Goal: Task Accomplishment & Management: Manage account settings

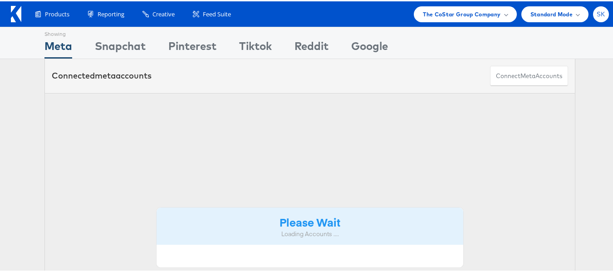
click at [597, 12] on span "SK" at bounding box center [601, 13] width 9 height 6
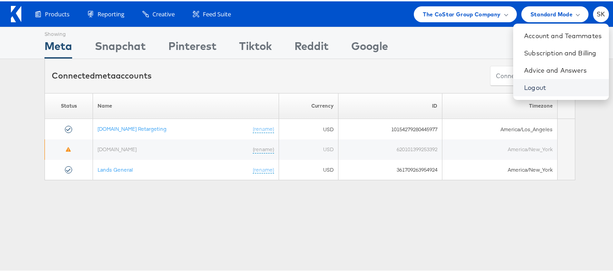
click at [524, 84] on link "Logout" at bounding box center [563, 86] width 78 height 9
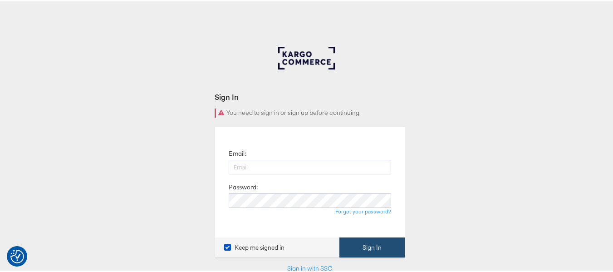
type input "[PERSON_NAME][EMAIL_ADDRESS][DOMAIN_NAME]"
click at [371, 248] on button "Sign In" at bounding box center [371, 246] width 65 height 20
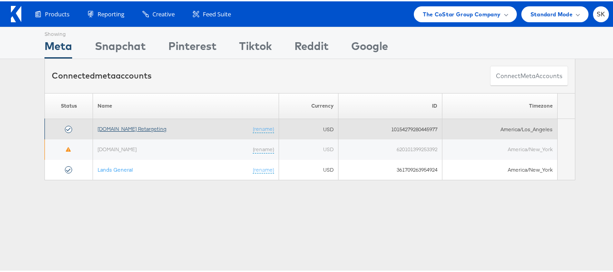
click at [157, 128] on link "Apartments.com Retargeting" at bounding box center [132, 127] width 69 height 7
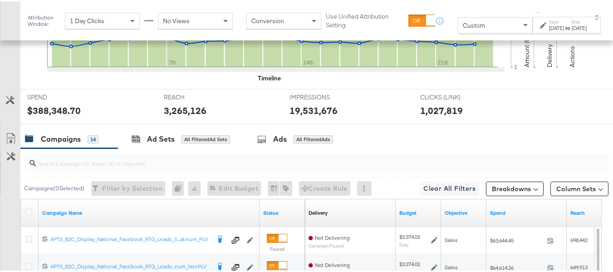
scroll to position [408, 0]
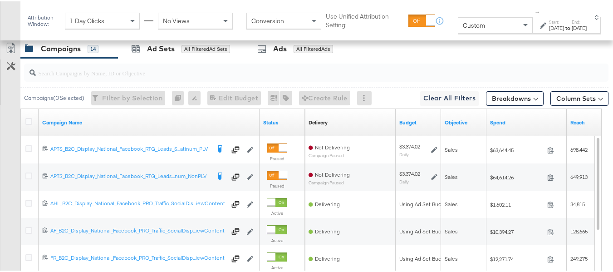
click at [80, 77] on input "search" at bounding box center [296, 68] width 521 height 18
paste input "APTS_B2C_Display_National_Facebook_RTG_Leads_SocialDisplay_ABCTest_Retargeting-…"
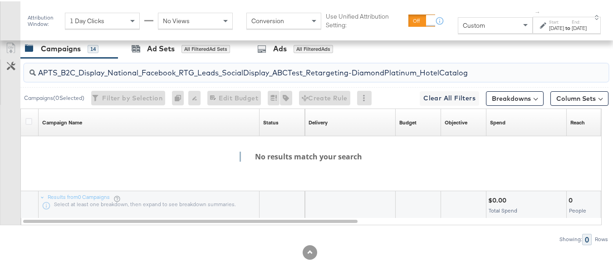
drag, startPoint x: 419, startPoint y: 83, endPoint x: 34, endPoint y: 83, distance: 384.9
click at [34, 80] on div "APTS_B2C_Display_National_Facebook_RTG_Leads_SocialDisplay_ABCTest_Retargeting-…" at bounding box center [316, 71] width 585 height 18
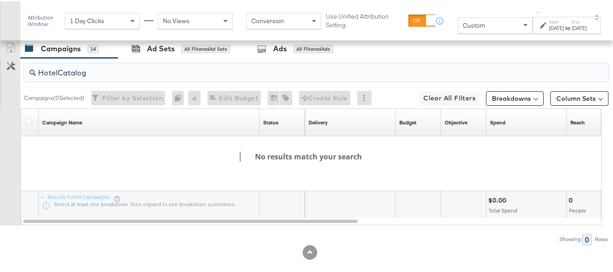
type input "HotelCatalog"
click at [477, 23] on div "Custom" at bounding box center [495, 23] width 74 height 15
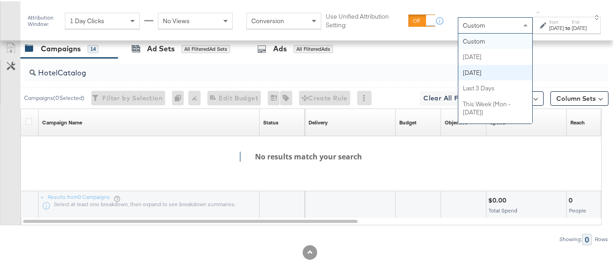
scroll to position [272, 0]
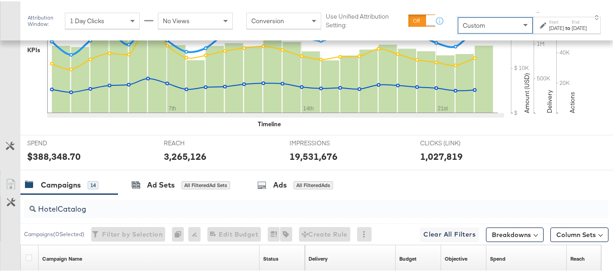
click at [549, 30] on div "Aug 11th 2025" at bounding box center [556, 26] width 15 height 7
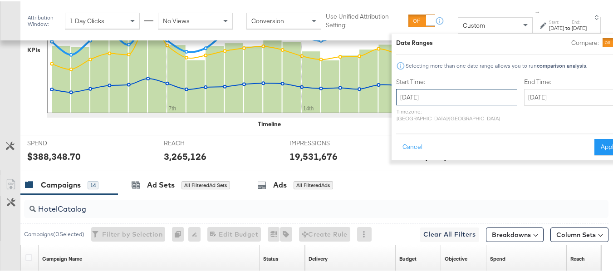
click at [427, 91] on input "August 11th 2025" at bounding box center [456, 96] width 121 height 16
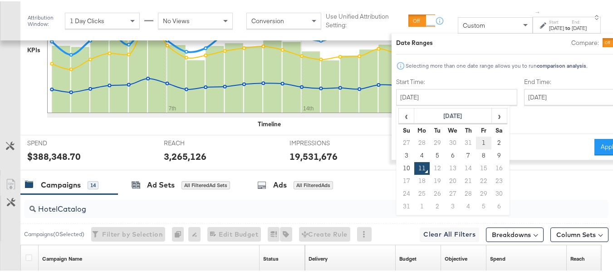
click at [477, 140] on td "1" at bounding box center [484, 141] width 15 height 13
type input "August 1st 2025"
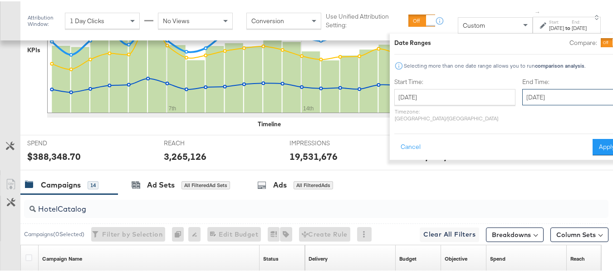
click at [522, 100] on input "August 11th 2025" at bounding box center [569, 96] width 95 height 16
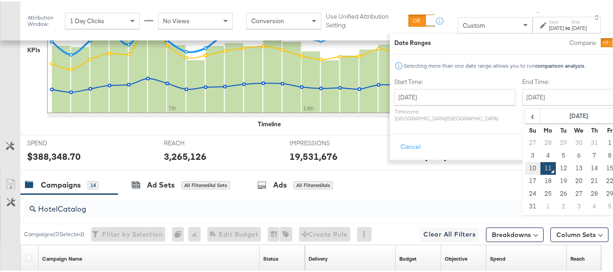
click at [525, 162] on td "10" at bounding box center [532, 167] width 15 height 13
type input "August 10th 2025"
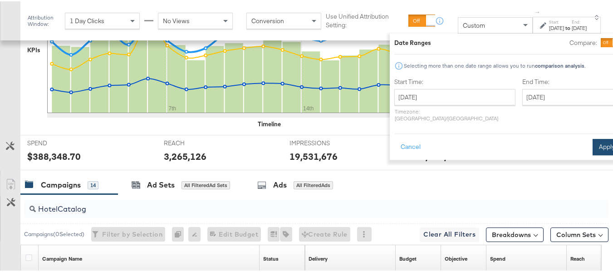
click at [593, 138] on button "Apply" at bounding box center [607, 146] width 29 height 16
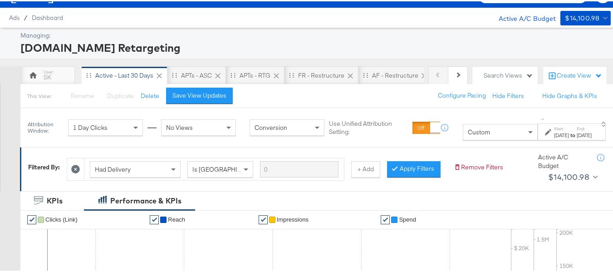
scroll to position [0, 0]
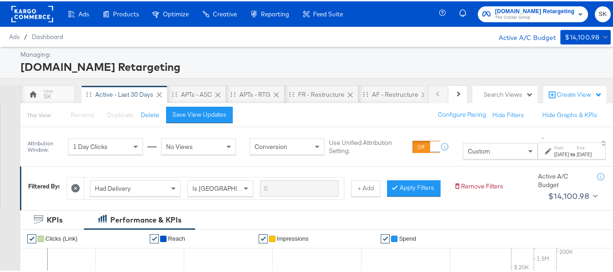
click at [75, 185] on icon at bounding box center [75, 187] width 9 height 9
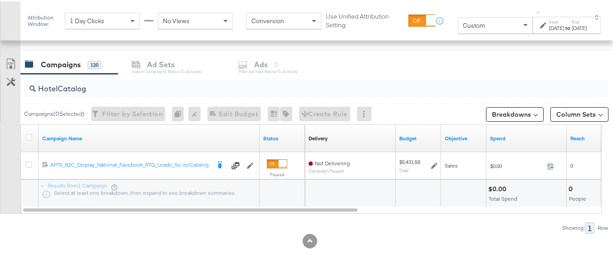
scroll to position [372, 0]
drag, startPoint x: 106, startPoint y: 89, endPoint x: 0, endPoint y: 88, distance: 106.2
click at [0, 88] on div "HotelCatalog Campaigns ( 0 Selected) Filter by Selection Filter 0 campaigns 0 R…" at bounding box center [304, 152] width 609 height 159
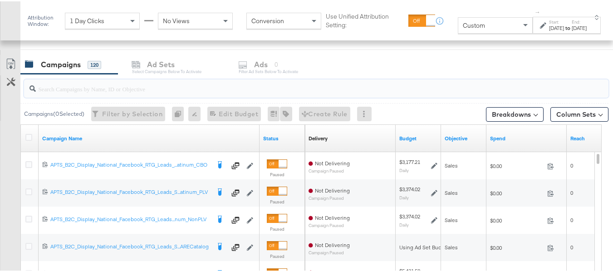
click at [102, 85] on input "search" at bounding box center [296, 84] width 521 height 18
paste input "APTS_B2C_Display_National_Facebook_RTG_Leads_SocialDisplay_alwayson_Retargeting…"
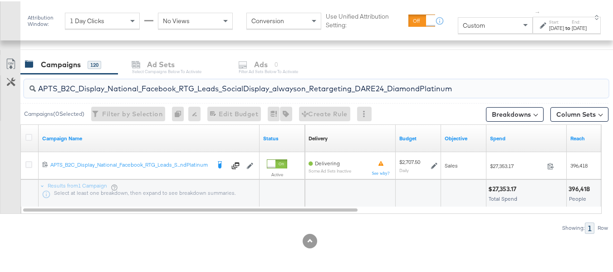
click at [505, 187] on div "$27,353.17" at bounding box center [503, 187] width 31 height 9
copy div "$27,353.17"
click at [170, 85] on input "APTS_B2C_Display_National_Facebook_RTG_Leads_SocialDisplay_alwayson_Retargeting…" at bounding box center [296, 84] width 521 height 18
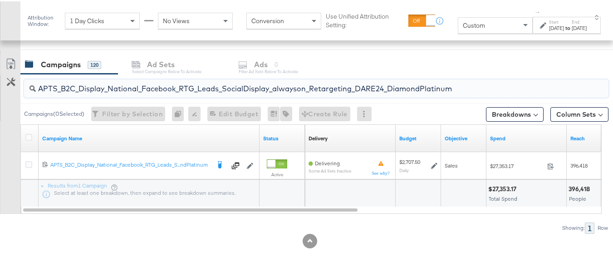
paste input "FR_B2C_Display_National_Facebook_RTG_Leads_SocialDisplay_alwayson_Retargeting_FR"
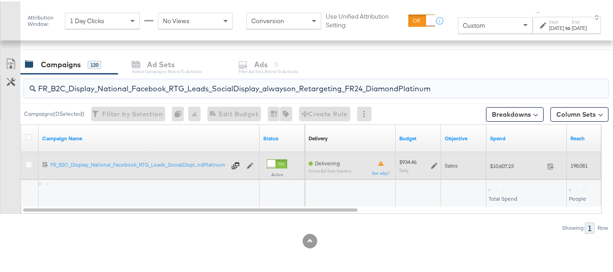
click at [501, 167] on span "$10,607.23" at bounding box center [517, 164] width 54 height 7
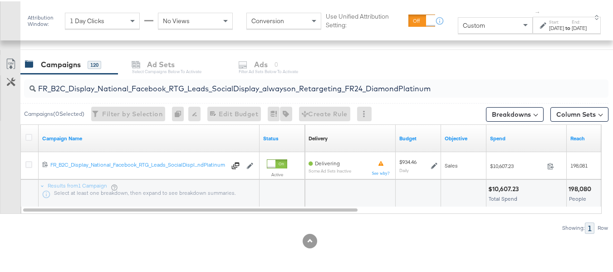
click at [502, 188] on div "$10,607.23" at bounding box center [504, 187] width 33 height 9
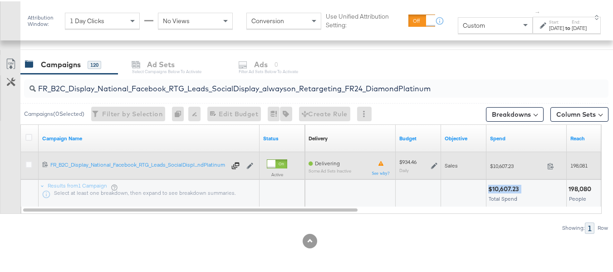
copy div "$10,607.23"
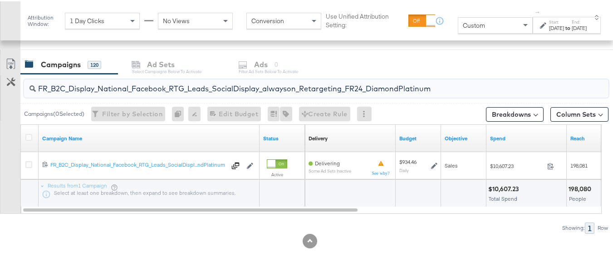
click at [150, 78] on input "FR_B2C_Display_National_Facebook_RTG_Leads_SocialDisplay_alwayson_Retargeting_F…" at bounding box center [296, 84] width 521 height 18
paste input "AF_B2C_Display_National_Facebook_RTG_Leads_SocialDisplay_alwayson_Retargeting_AF"
click at [502, 186] on div "$3,246.02" at bounding box center [503, 187] width 31 height 9
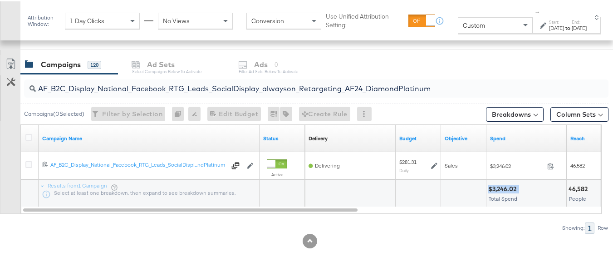
copy div "$3,246.02"
click at [250, 88] on input "AF_B2C_Display_National_Facebook_RTG_Leads_SocialDisplay_alwayson_Retargeting_A…" at bounding box center [296, 84] width 521 height 18
paste input "HL_B2C_Display_National_Facebook_RTG_Leads_SocialDisplay_alwayson_Retargeting_A…"
click at [502, 187] on div "$3,207.17" at bounding box center [502, 187] width 28 height 9
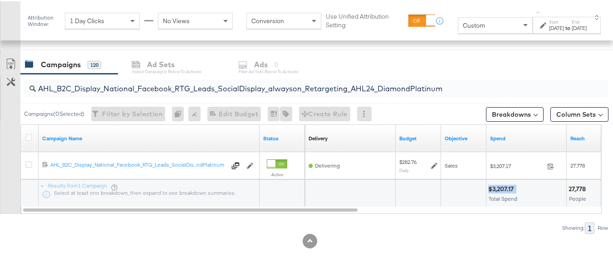
click at [502, 187] on div "$3,207.17" at bounding box center [502, 187] width 28 height 9
copy div "$3,207.17"
click at [160, 94] on div "AHL_B2C_Display_National_Facebook_RTG_Leads_SocialDisplay_alwayson_Retargeting_…" at bounding box center [316, 87] width 585 height 18
paste input "PTS_B2C_Display_National_Facebook_PRO_Traffic_SocialDisplay_alwayson_ASC_DARE24…"
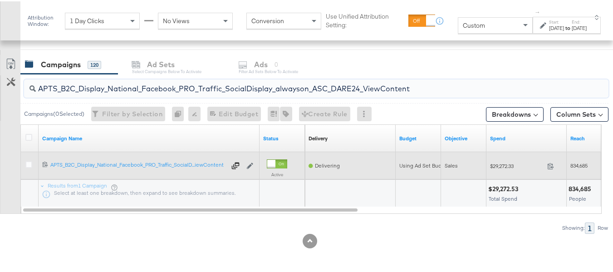
click at [497, 167] on span "$29,272.33" at bounding box center [517, 164] width 54 height 7
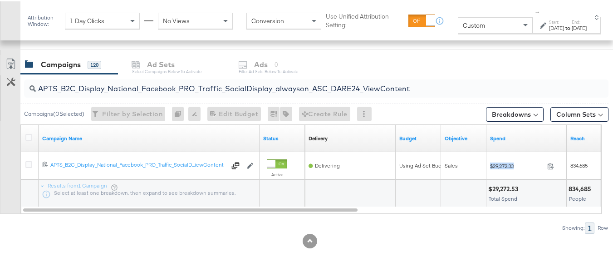
copy div "$29,272.33"
click at [184, 90] on input "APTS_B2C_Display_National_Facebook_PRO_Traffic_SocialDisplay_alwayson_ASC_DARE2…" at bounding box center [296, 84] width 521 height 18
paste input "Leads_SocialDisplay_alwayson_ASC_DARE24_Purchase"
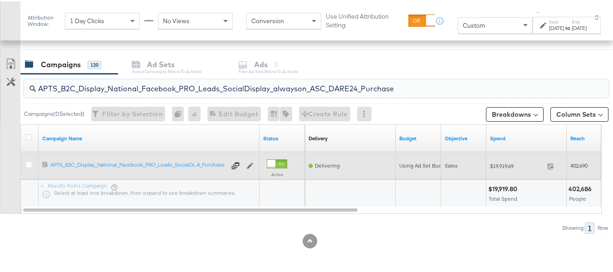
click at [498, 166] on span "$19,919.69" at bounding box center [517, 164] width 54 height 7
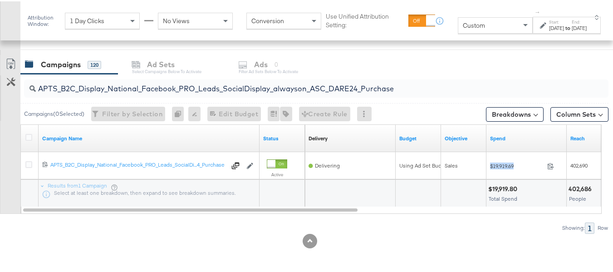
copy div "$19,919.69"
click at [192, 89] on input "APTS_B2C_Display_National_Facebook_PRO_Leads_SocialDisplay_alwayson_ASC_DARE24_…" at bounding box center [296, 84] width 521 height 18
paste input "F_B2C_Display_National_Facebook_PRO_Traffic_SocialDisplay_alwayson_ASC_AF24_Vie…"
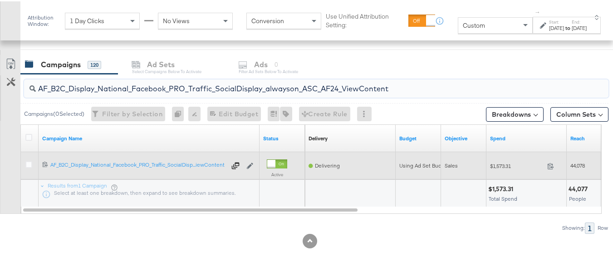
click at [501, 162] on span "$1,573.31" at bounding box center [517, 164] width 54 height 7
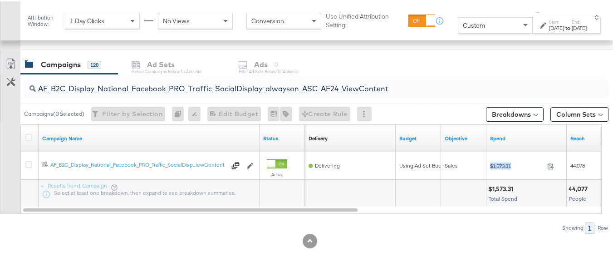
copy div "$1,573.31"
click at [232, 82] on input "AF_B2C_Display_National_Facebook_PRO_Traffic_SocialDisplay_alwayson_ASC_AF24_Vi…" at bounding box center [296, 84] width 521 height 18
paste input "FR_B2C_Display_National_Facebook_PRO_Traffic_SocialDisplay_alwayson_ASC_FR"
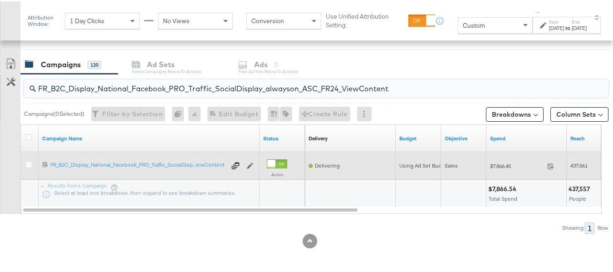
click at [504, 168] on div "$7,866.45 7866.45" at bounding box center [527, 164] width 80 height 14
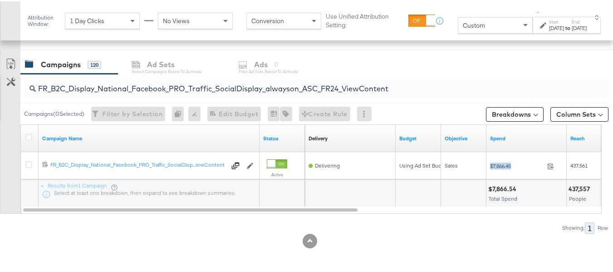
copy div "$7,866.45"
click at [210, 89] on input "FR_B2C_Display_National_Facebook_PRO_Traffic_SocialDisplay_alwayson_ASC_FR24_Vi…" at bounding box center [296, 84] width 521 height 18
paste input "AHL_B2C_Display_National_Facebook_PRO_Traffic_SocialDisplay_alwayson_ASC_AHL"
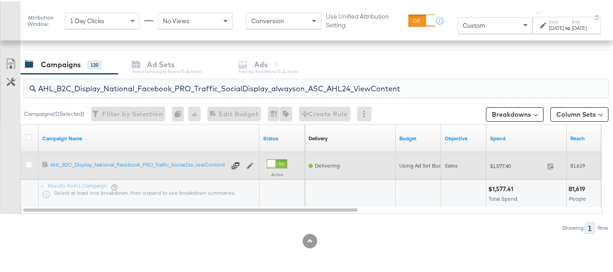
click at [501, 169] on div "$1,577.40 1577.4" at bounding box center [527, 164] width 80 height 14
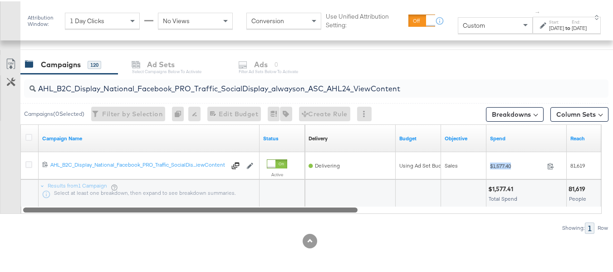
copy div "$1,577.40"
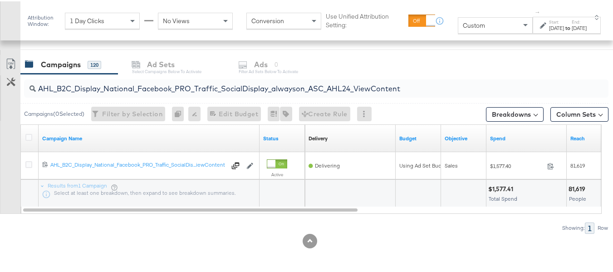
click at [321, 217] on div "AHL_B2C_Display_National_Facebook_PRO_Traffic_SocialDisplay_alwayson_ASC_AHL24_…" at bounding box center [304, 152] width 609 height 159
click at [108, 87] on input "AHL_B2C_Display_National_Facebook_PRO_Traffic_SocialDisplay_alwayson_ASC_AHL24_…" at bounding box center [296, 84] width 521 height 18
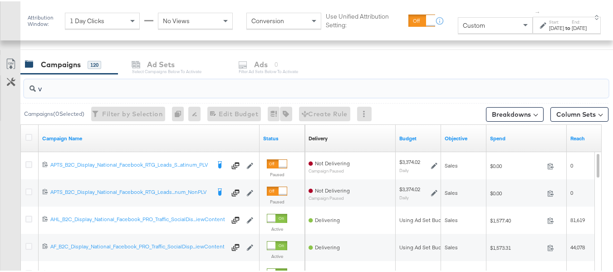
drag, startPoint x: 57, startPoint y: 84, endPoint x: 0, endPoint y: 84, distance: 56.7
click at [0, 84] on div "v Campaigns ( 0 Selected) Filter by Selection Filter 0 campaigns 0 Rename 0 cam…" at bounding box center [304, 234] width 609 height 323
paste input "APTS_B2C_Display_National_Facebook_RTG_Leads_SocialDisplay_ABCTest_Retargeting-…"
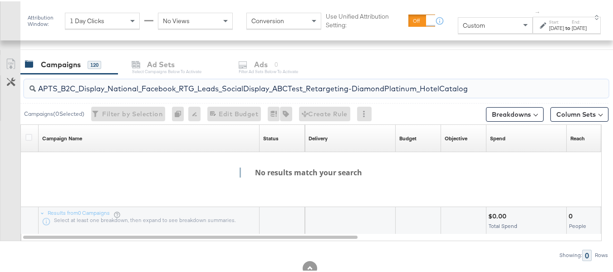
drag, startPoint x: 420, startPoint y: 88, endPoint x: 34, endPoint y: 90, distance: 386.7
click at [34, 90] on div "APTS_B2C_Display_National_Facebook_RTG_Leads_SocialDisplay_ABCTest_Retargeting-…" at bounding box center [316, 87] width 585 height 18
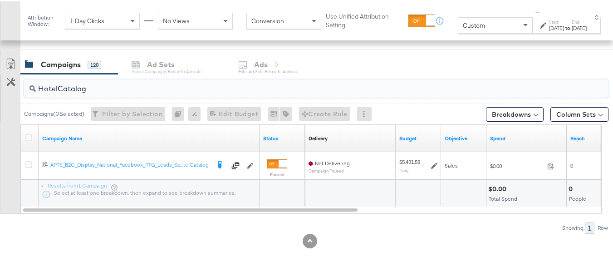
click at [157, 85] on input "HotelCatalog" at bounding box center [296, 84] width 521 height 18
paste input "APTS_B2C_Display_National_Facebook_RTG_Leads_SocialDisplay_alwayson_Retargeting…"
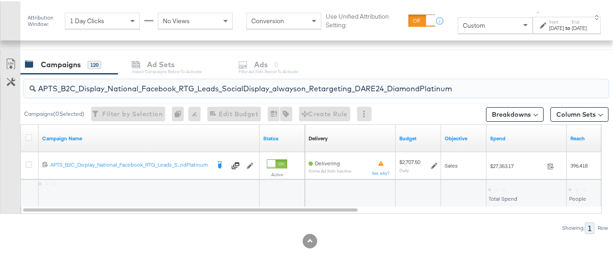
type input "APTS_B2C_Display_National_Facebook_RTG_Leads_SocialDisplay_alwayson_Retargeting…"
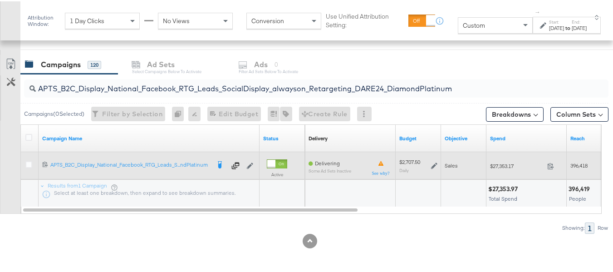
click at [433, 165] on icon at bounding box center [434, 164] width 6 height 6
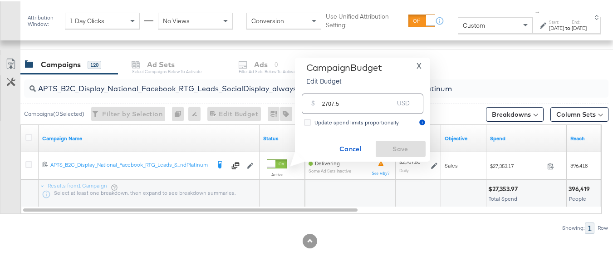
click at [359, 103] on input "2707.5" at bounding box center [358, 99] width 72 height 20
paste input "$2,687.98"
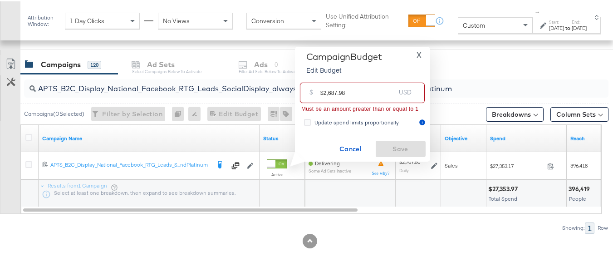
drag, startPoint x: 323, startPoint y: 90, endPoint x: 240, endPoint y: 83, distance: 83.3
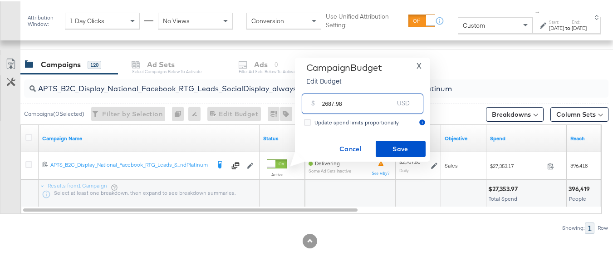
click at [368, 103] on input "2687.98" at bounding box center [358, 99] width 72 height 20
type input "2687.98"
click at [401, 152] on span "Save" at bounding box center [400, 147] width 43 height 11
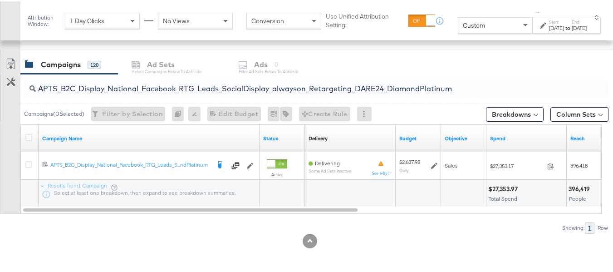
click at [178, 87] on input "APTS_B2C_Display_National_Facebook_RTG_Leads_SocialDisplay_alwayson_Retargeting…" at bounding box center [296, 84] width 521 height 18
paste input "FR_B2C_Display_National_Facebook_RTG_Leads_SocialDisplay_alwayson_Retargeting_FR"
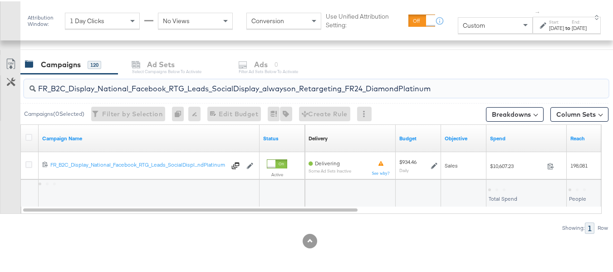
type input "FR_B2C_Display_National_Facebook_RTG_Leads_SocialDisplay_alwayson_Retargeting_F…"
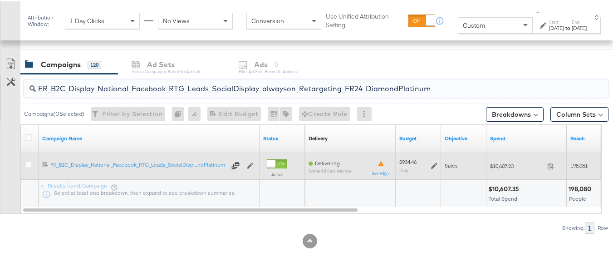
click at [430, 167] on div "$934.46 Daily" at bounding box center [418, 164] width 38 height 14
click at [433, 165] on icon at bounding box center [434, 164] width 6 height 6
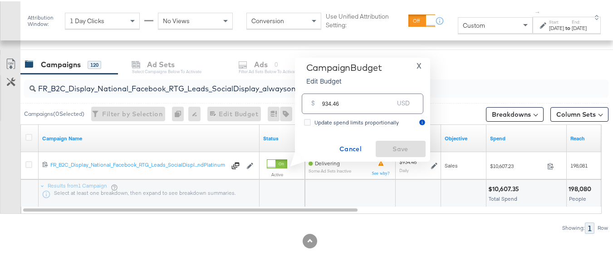
click at [368, 99] on input "934.46" at bounding box center [358, 99] width 72 height 20
paste input "$1,026.34"
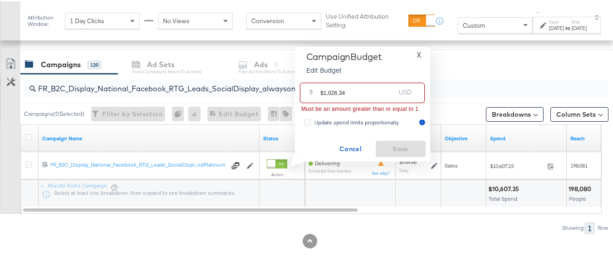
drag, startPoint x: 323, startPoint y: 91, endPoint x: 286, endPoint y: 85, distance: 36.7
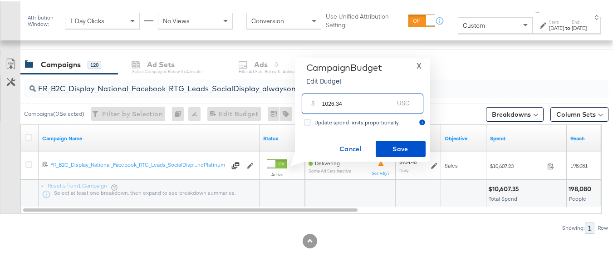
click at [382, 99] on input "1026.34" at bounding box center [358, 99] width 72 height 20
type input "1026.34"
click at [416, 146] on span "Save" at bounding box center [400, 147] width 43 height 11
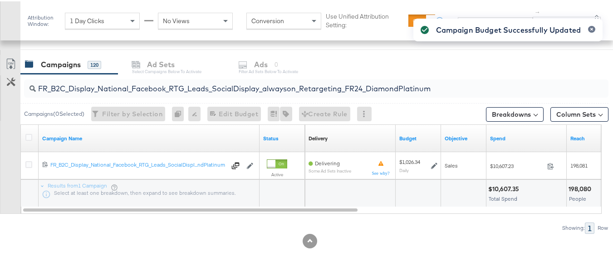
click at [134, 78] on input "FR_B2C_Display_National_Facebook_RTG_Leads_SocialDisplay_alwayson_Retargeting_F…" at bounding box center [296, 84] width 521 height 18
paste input "AF_B2C_Display_National_Facebook_RTG_Leads_SocialDisplay_alwayson_Retargeting_AF"
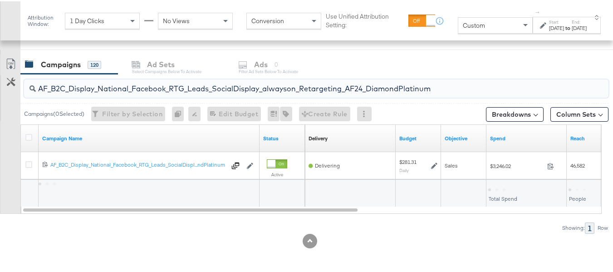
type input "AF_B2C_Display_National_Facebook_RTG_Leads_SocialDisplay_alwayson_Retargeting_A…"
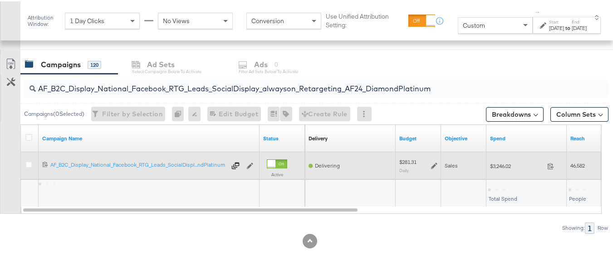
click at [433, 167] on icon at bounding box center [434, 164] width 6 height 6
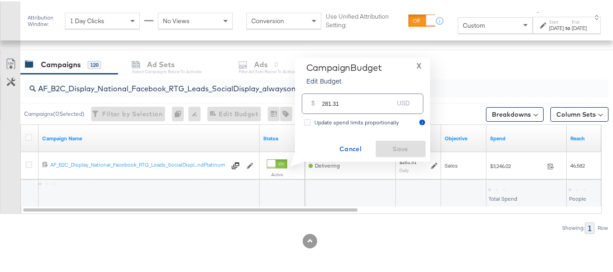
click at [372, 104] on input "281.31" at bounding box center [358, 99] width 72 height 20
paste input "$309.56"
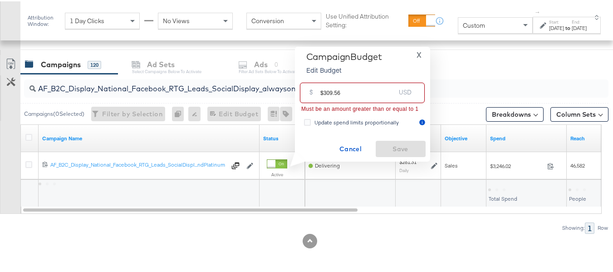
drag, startPoint x: 295, startPoint y: 89, endPoint x: 286, endPoint y: 88, distance: 8.7
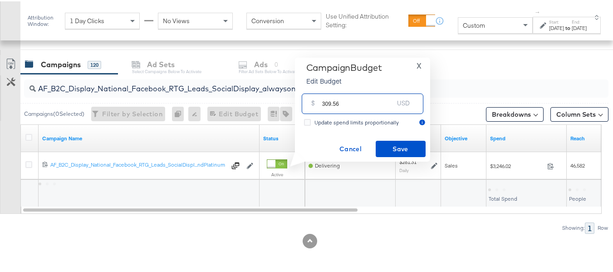
click at [351, 98] on input "309.56" at bounding box center [358, 99] width 72 height 20
type input "309.56"
click at [400, 140] on button "Save" at bounding box center [401, 147] width 50 height 16
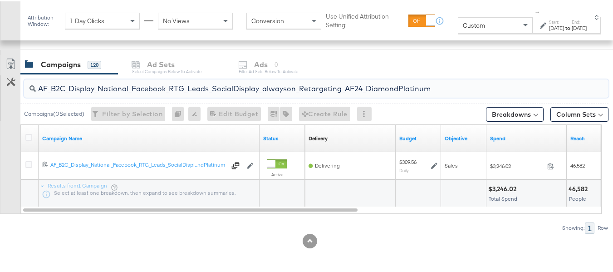
click at [153, 89] on input "AF_B2C_Display_National_Facebook_RTG_Leads_SocialDisplay_alwayson_Retargeting_A…" at bounding box center [296, 84] width 521 height 18
paste input "HL_B2C_Display_National_Facebook_RTG_Leads_SocialDisplay_alwayson_Retargeting_A…"
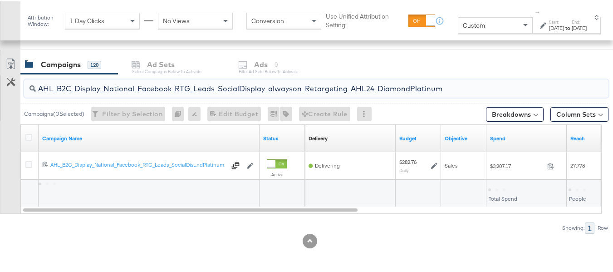
type input "AHL_B2C_Display_National_Facebook_RTG_Leads_SocialDisplay_alwayson_Retargeting_…"
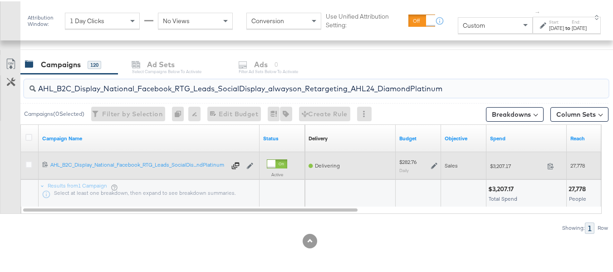
click at [434, 166] on icon at bounding box center [434, 164] width 6 height 6
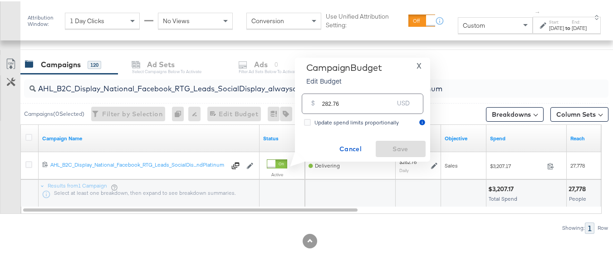
click at [348, 98] on input "282.76" at bounding box center [358, 99] width 72 height 20
paste input "$311.34"
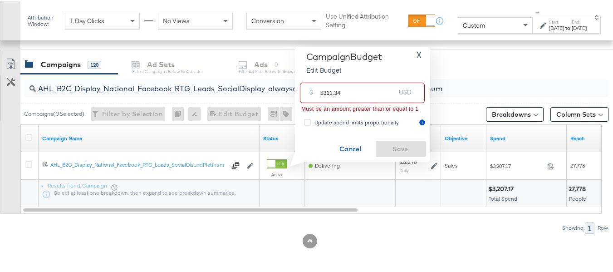
drag, startPoint x: 323, startPoint y: 87, endPoint x: 290, endPoint y: 85, distance: 32.7
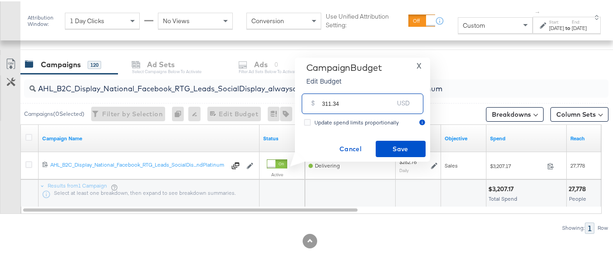
click at [360, 102] on input "311.34" at bounding box center [358, 99] width 72 height 20
type input "311.34"
click at [389, 136] on div "Campaign Budget Edit Budget X $ 311.34 USD Update spend limits proportionally C…" at bounding box center [363, 108] width 126 height 95
click at [389, 143] on span "Save" at bounding box center [400, 147] width 43 height 11
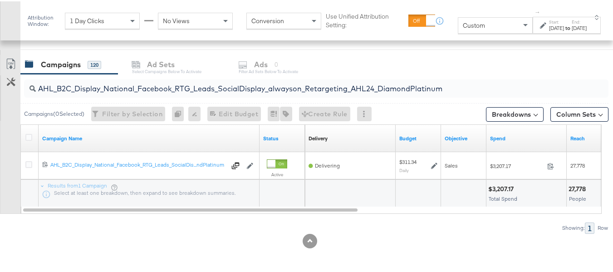
click at [165, 81] on input "AHL_B2C_Display_National_Facebook_RTG_Leads_SocialDisplay_alwayson_Retargeting_…" at bounding box center [296, 84] width 521 height 18
paste input "PTS_B2C_Display_National_Facebook_PRO_Traffic_SocialDisplay_alwayson_ASC_DARE24…"
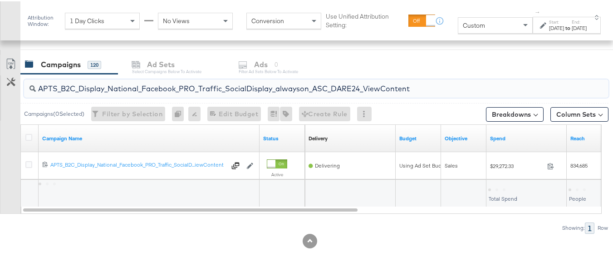
type input "APTS_B2C_Display_National_Facebook_PRO_Traffic_SocialDisplay_alwayson_ASC_DARE2…"
click at [33, 140] on div at bounding box center [30, 137] width 10 height 9
click at [27, 134] on icon at bounding box center [28, 136] width 7 height 7
click at [0, 0] on input "checkbox" at bounding box center [0, 0] width 0 height 0
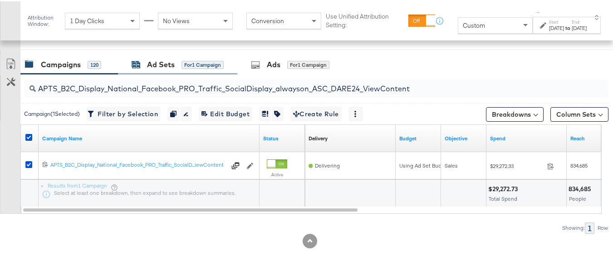
click at [157, 64] on div "Ad Sets" at bounding box center [161, 63] width 28 height 10
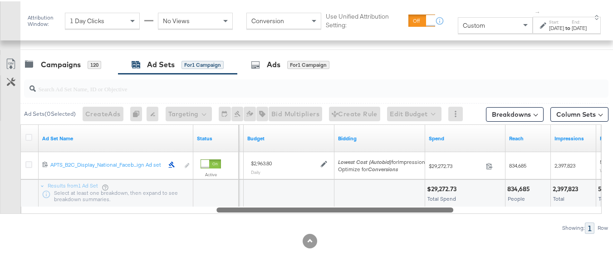
drag, startPoint x: 208, startPoint y: 207, endPoint x: 402, endPoint y: 209, distance: 193.8
click at [402, 209] on div at bounding box center [334, 208] width 237 height 8
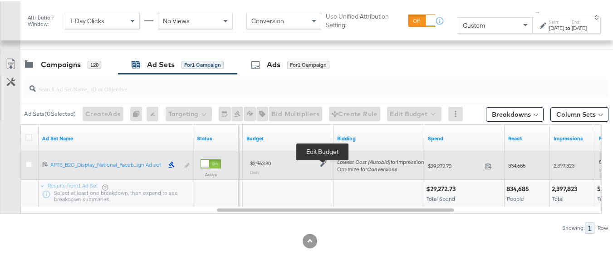
click at [323, 163] on icon at bounding box center [323, 163] width 6 height 6
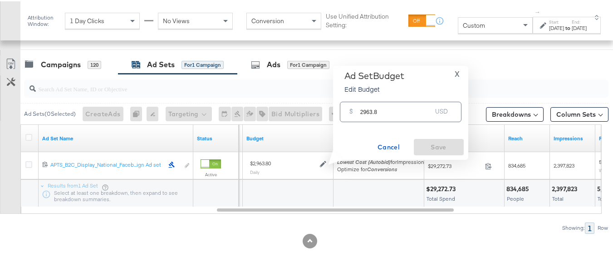
click at [390, 108] on input "2963.8" at bounding box center [396, 107] width 72 height 20
paste input "$3,022.91"
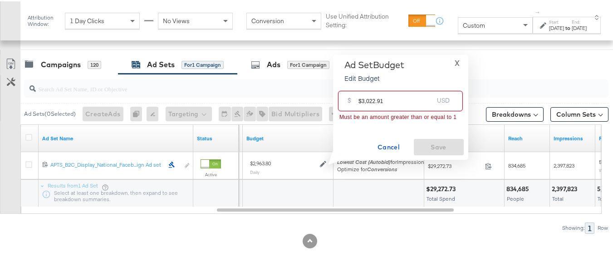
drag, startPoint x: 361, startPoint y: 101, endPoint x: 357, endPoint y: 94, distance: 7.8
click at [333, 98] on div "Ad Set Budget Edit Budget X $ $3,022.91 USD Must be an amount greater than or e…" at bounding box center [400, 106] width 135 height 105
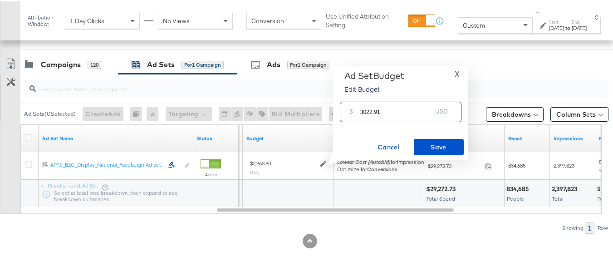
click at [398, 112] on input "3022.91" at bounding box center [396, 107] width 72 height 20
type input "3022.91"
click at [439, 142] on span "Save" at bounding box center [439, 145] width 43 height 11
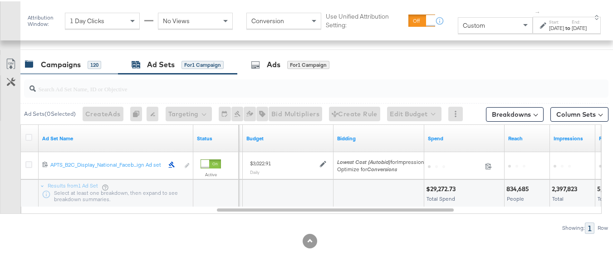
click at [55, 64] on div "Campaigns" at bounding box center [61, 63] width 40 height 10
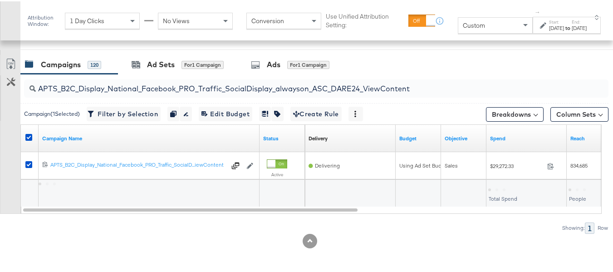
click at [27, 131] on div at bounding box center [30, 137] width 17 height 16
click at [26, 133] on icon at bounding box center [28, 136] width 7 height 7
click at [0, 0] on input "checkbox" at bounding box center [0, 0] width 0 height 0
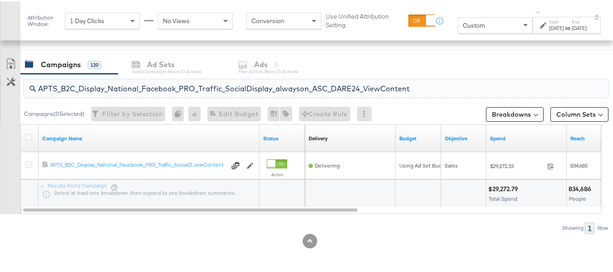
click at [139, 88] on input "APTS_B2C_Display_National_Facebook_PRO_Traffic_SocialDisplay_alwayson_ASC_DARE2…" at bounding box center [296, 84] width 521 height 18
paste input "Leads_SocialDisplay_alwayson_ASC_DARE24_Purchase"
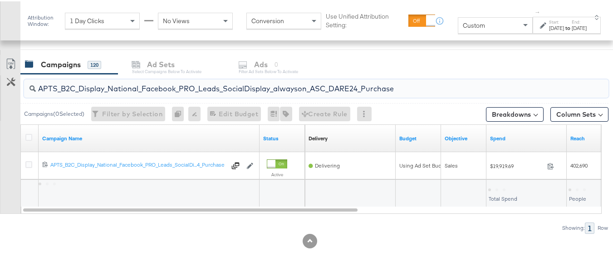
type input "APTS_B2C_Display_National_Facebook_PRO_Leads_SocialDisplay_alwayson_ASC_DARE24_…"
click at [29, 133] on icon at bounding box center [28, 136] width 7 height 7
click at [0, 0] on input "checkbox" at bounding box center [0, 0] width 0 height 0
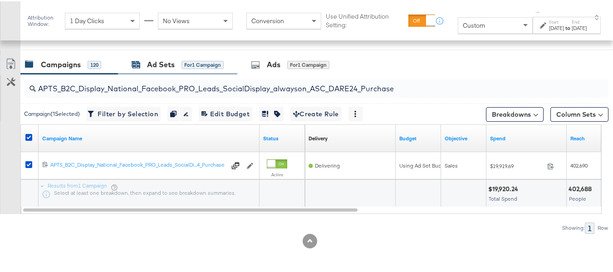
click at [182, 60] on div "for 1 Campaign" at bounding box center [203, 63] width 42 height 8
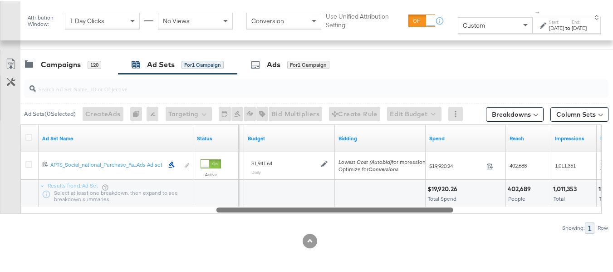
drag, startPoint x: 219, startPoint y: 209, endPoint x: 413, endPoint y: 207, distance: 194.3
click at [413, 207] on div at bounding box center [334, 208] width 237 height 8
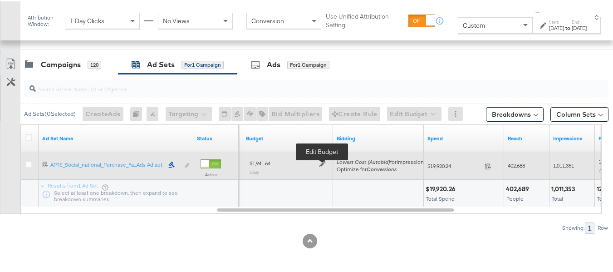
click at [321, 161] on icon at bounding box center [323, 162] width 6 height 6
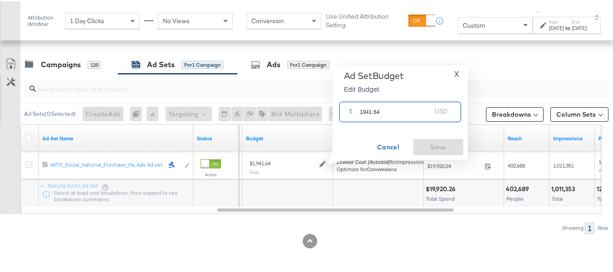
click at [384, 107] on input "1941.64" at bounding box center [396, 107] width 72 height 20
paste input "$2,256.59"
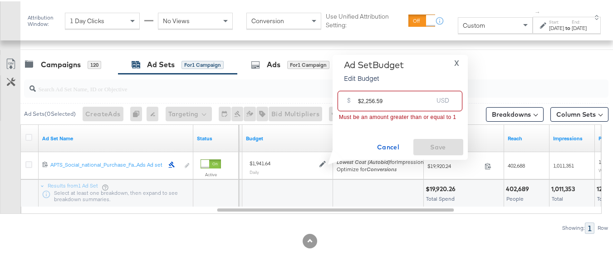
drag, startPoint x: 360, startPoint y: 96, endPoint x: 337, endPoint y: 98, distance: 23.2
click at [337, 98] on div "$ $2,256.59 USD Must be an amount greater than or equal to 1" at bounding box center [400, 104] width 126 height 39
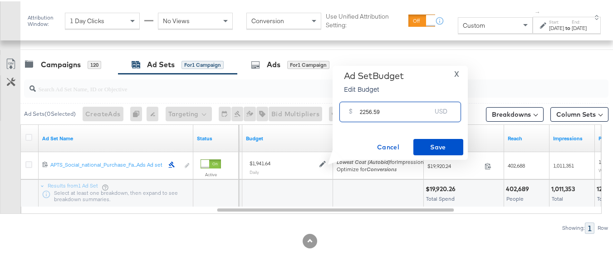
click at [406, 109] on input "2256.59" at bounding box center [396, 107] width 72 height 20
type input "2256.59"
click at [424, 145] on span "Save" at bounding box center [438, 145] width 43 height 11
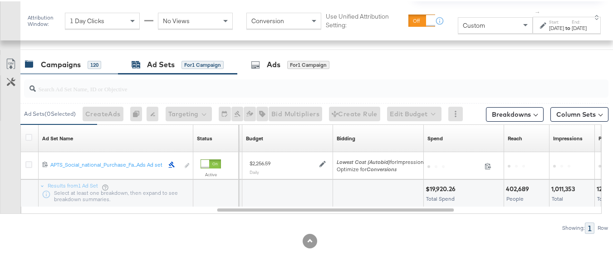
click at [50, 58] on div "Campaigns" at bounding box center [61, 63] width 40 height 10
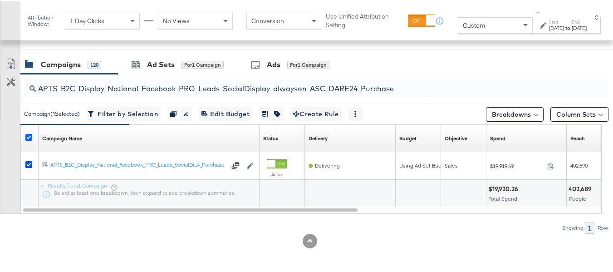
click at [29, 136] on icon at bounding box center [28, 136] width 7 height 7
click at [0, 0] on input "checkbox" at bounding box center [0, 0] width 0 height 0
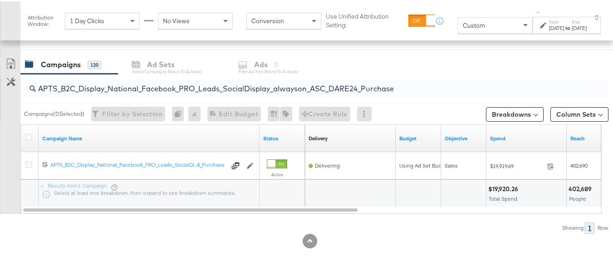
click at [127, 85] on input "APTS_B2C_Display_National_Facebook_PRO_Leads_SocialDisplay_alwayson_ASC_DARE24_…" at bounding box center [296, 84] width 521 height 18
paste input "F_B2C_Display_National_Facebook_PRO_Traffic_SocialDisplay_alwayson_ASC_AF24_Vie…"
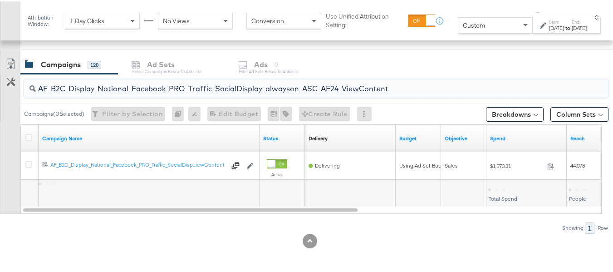
type input "AF_B2C_Display_National_Facebook_PRO_Traffic_SocialDisplay_alwayson_ASC_AF24_Vi…"
click at [30, 132] on div at bounding box center [30, 137] width 17 height 16
click at [35, 135] on div at bounding box center [30, 137] width 17 height 16
click at [29, 135] on icon at bounding box center [28, 136] width 7 height 7
click at [0, 0] on input "checkbox" at bounding box center [0, 0] width 0 height 0
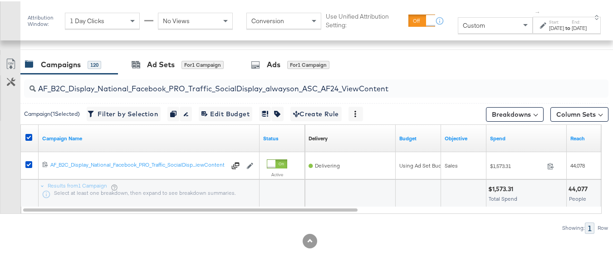
click at [177, 53] on div at bounding box center [310, 52] width 620 height 7
click at [161, 67] on div "Ad Sets" at bounding box center [161, 63] width 28 height 10
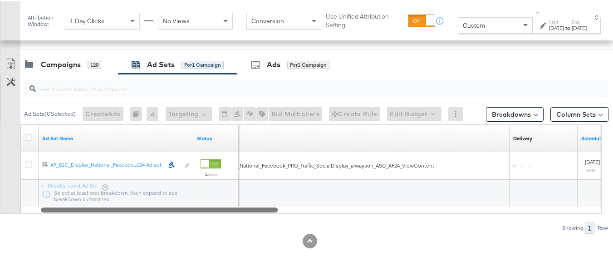
drag, startPoint x: 226, startPoint y: 212, endPoint x: 279, endPoint y: 209, distance: 53.2
click at [278, 210] on div at bounding box center [159, 208] width 237 height 8
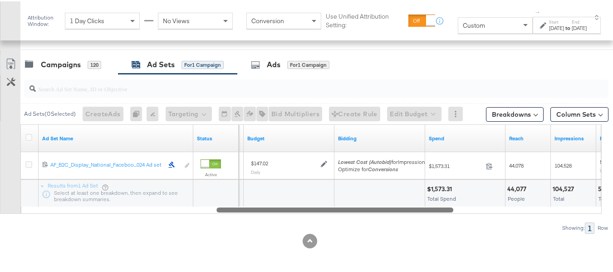
drag, startPoint x: 269, startPoint y: 209, endPoint x: 385, endPoint y: 196, distance: 116.9
click at [391, 204] on div "Ad Set Name Status Schedule Budget Bidding Spend Reach Impressions Purchases (W…" at bounding box center [310, 167] width 581 height 89
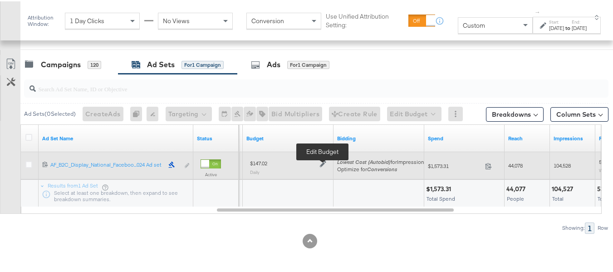
click at [321, 165] on icon at bounding box center [323, 163] width 6 height 6
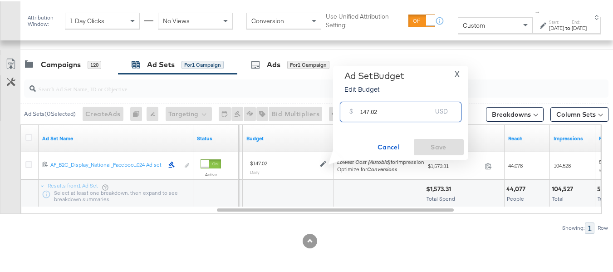
click at [398, 109] on input "147.02" at bounding box center [396, 107] width 72 height 20
paste input "$176.4"
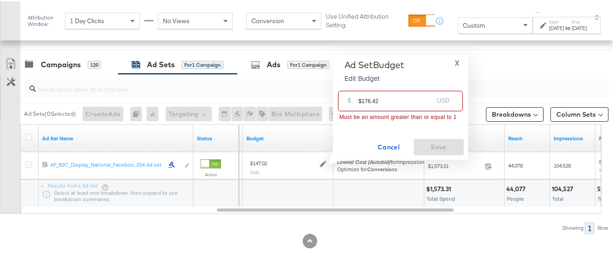
drag, startPoint x: 362, startPoint y: 100, endPoint x: 341, endPoint y: 98, distance: 21.0
click at [341, 98] on div "$ $176.42 USD" at bounding box center [400, 99] width 125 height 20
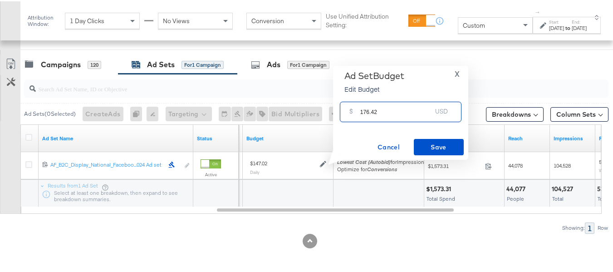
click at [395, 112] on input "176.42" at bounding box center [396, 107] width 72 height 20
type input "176.42"
click at [433, 143] on span "Save" at bounding box center [439, 145] width 43 height 11
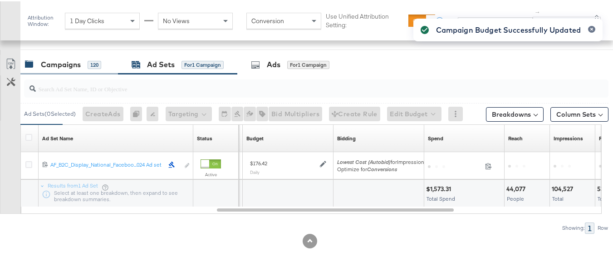
click at [56, 67] on div "Campaigns" at bounding box center [61, 63] width 40 height 10
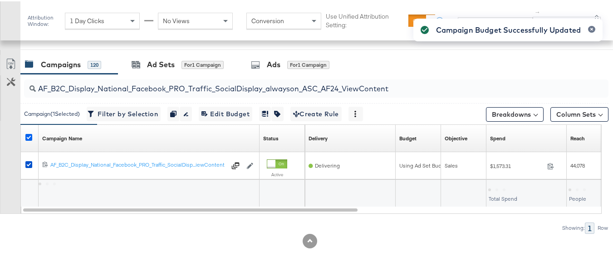
click at [31, 137] on icon at bounding box center [28, 136] width 7 height 7
click at [0, 0] on input "checkbox" at bounding box center [0, 0] width 0 height 0
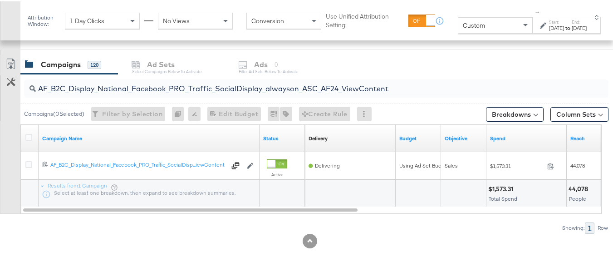
click at [128, 87] on input "AF_B2C_Display_National_Facebook_PRO_Traffic_SocialDisplay_alwayson_ASC_AF24_Vi…" at bounding box center [296, 84] width 521 height 18
paste input "FR_B2C_Display_National_Facebook_PRO_Traffic_SocialDisplay_alwayson_ASC_FR"
type input "FR_B2C_Display_National_Facebook_PRO_Traffic_SocialDisplay_alwayson_ASC_FR24_Vi…"
click at [30, 133] on icon at bounding box center [28, 136] width 7 height 7
click at [0, 0] on input "checkbox" at bounding box center [0, 0] width 0 height 0
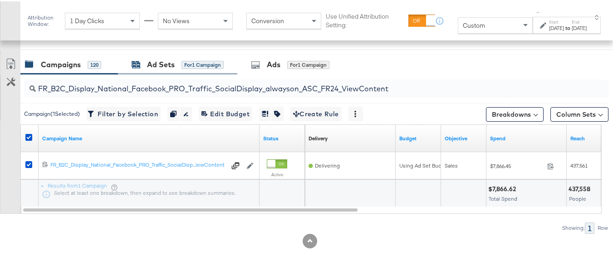
click at [170, 62] on div "Ad Sets" at bounding box center [161, 63] width 28 height 10
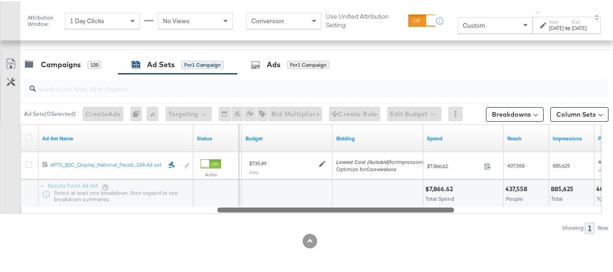
drag, startPoint x: 237, startPoint y: 209, endPoint x: 435, endPoint y: 199, distance: 198.1
click at [435, 199] on div "Ad Set Name Status Schedule Budget Bidding Spend Reach Impressions Purchases (W…" at bounding box center [310, 167] width 581 height 89
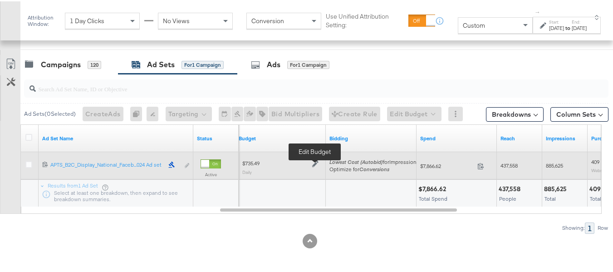
click at [312, 164] on icon at bounding box center [315, 162] width 6 height 6
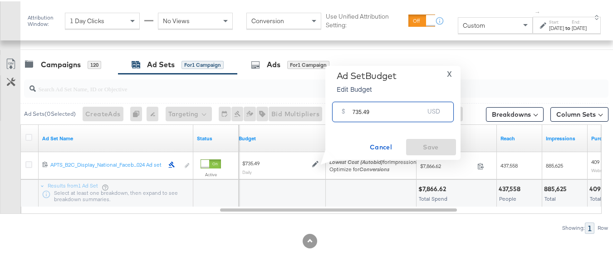
click at [387, 108] on input "735.49" at bounding box center [389, 107] width 72 height 20
paste input "$882.5"
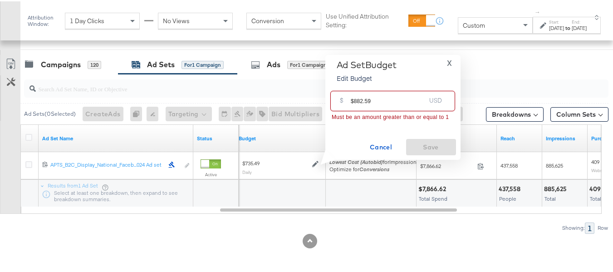
drag, startPoint x: 350, startPoint y: 100, endPoint x: 332, endPoint y: 98, distance: 18.2
click at [331, 100] on div "$ $882.59 USD" at bounding box center [392, 99] width 125 height 20
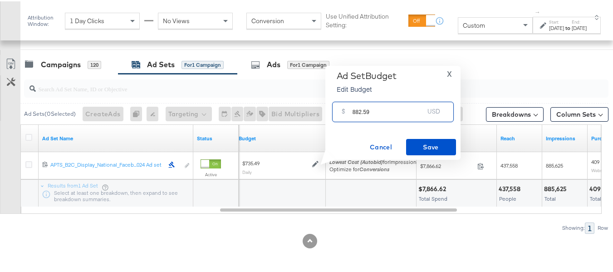
click at [394, 108] on input "882.59" at bounding box center [389, 107] width 72 height 20
type input "882.59"
click at [428, 141] on span "Save" at bounding box center [431, 145] width 43 height 11
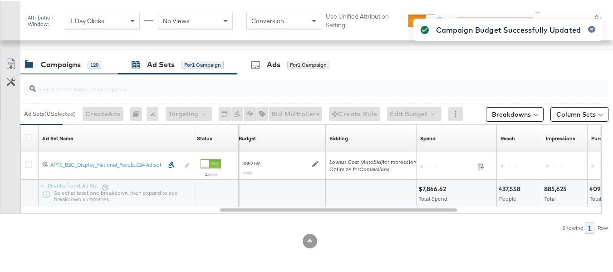
click at [67, 67] on div "Campaigns" at bounding box center [61, 63] width 40 height 10
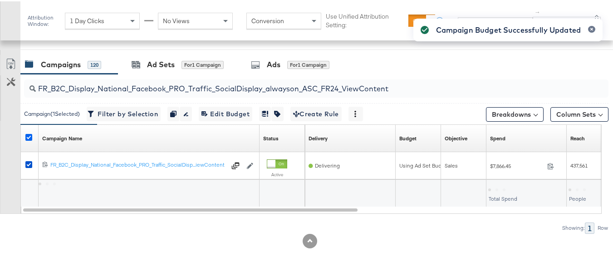
click at [30, 138] on icon at bounding box center [28, 136] width 7 height 7
click at [0, 0] on input "checkbox" at bounding box center [0, 0] width 0 height 0
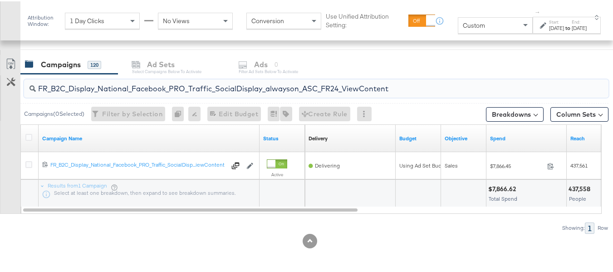
click at [130, 84] on input "FR_B2C_Display_National_Facebook_PRO_Traffic_SocialDisplay_alwayson_ASC_FR24_Vi…" at bounding box center [296, 84] width 521 height 18
paste input "AHL_B2C_Display_National_Facebook_PRO_Traffic_SocialDisplay_alwayson_ASC_AHL"
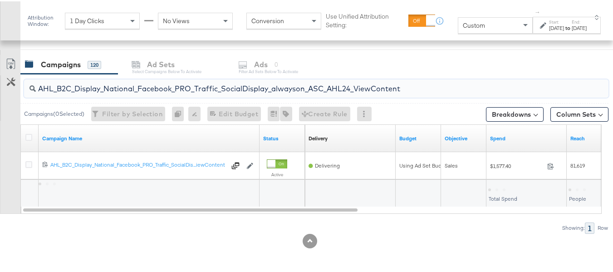
type input "AHL_B2C_Display_National_Facebook_PRO_Traffic_SocialDisplay_alwayson_ASC_AHL24_…"
click at [29, 134] on icon at bounding box center [28, 136] width 7 height 7
click at [0, 0] on input "checkbox" at bounding box center [0, 0] width 0 height 0
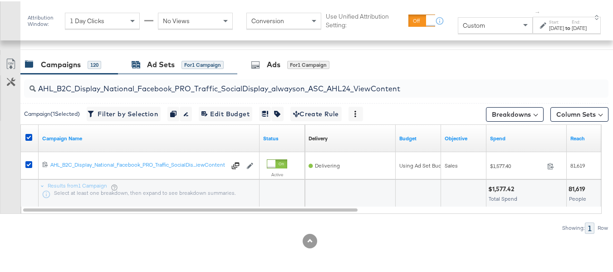
click at [138, 61] on icon at bounding box center [137, 64] width 8 height 6
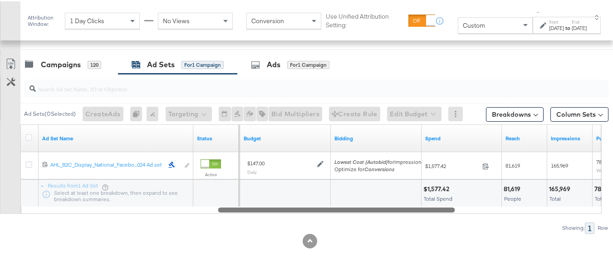
drag, startPoint x: 208, startPoint y: 211, endPoint x: 397, endPoint y: 206, distance: 189.3
click at [397, 206] on div at bounding box center [336, 208] width 237 height 8
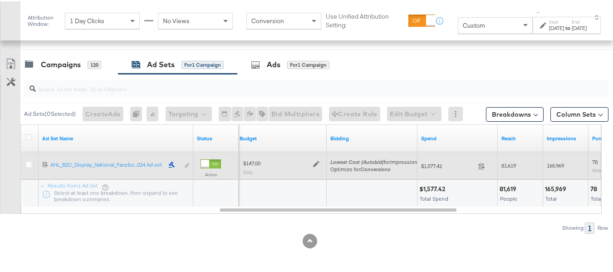
click at [317, 167] on div "$147.00 Daily" at bounding box center [281, 165] width 76 height 15
click at [315, 161] on icon at bounding box center [316, 162] width 6 height 6
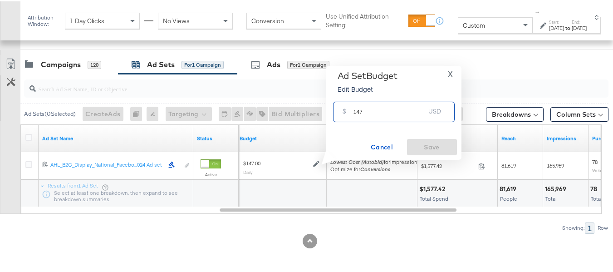
click at [416, 106] on input "147" at bounding box center [390, 107] width 72 height 20
paste input "$176.40"
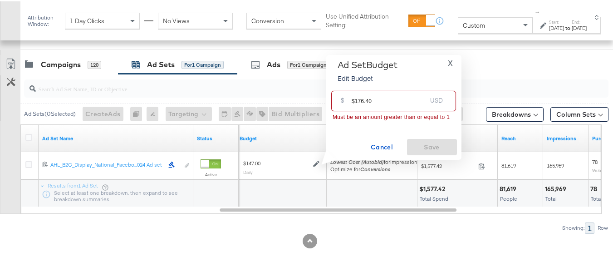
drag, startPoint x: 353, startPoint y: 98, endPoint x: 318, endPoint y: 94, distance: 35.2
click at [323, 95] on div "Ad Set Budget Edit Budget X $ $176.40 USD Must be an amount greater than or equ…" at bounding box center [391, 106] width 142 height 105
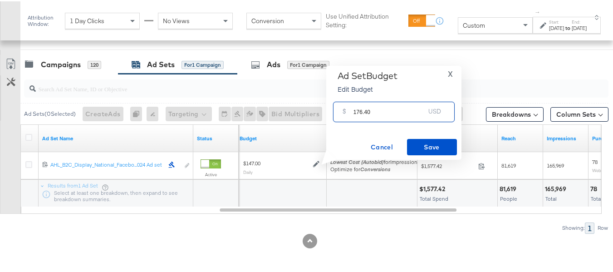
click at [392, 107] on input "176.40" at bounding box center [390, 107] width 72 height 20
type input "176.40"
click at [439, 148] on span "Save" at bounding box center [432, 145] width 43 height 11
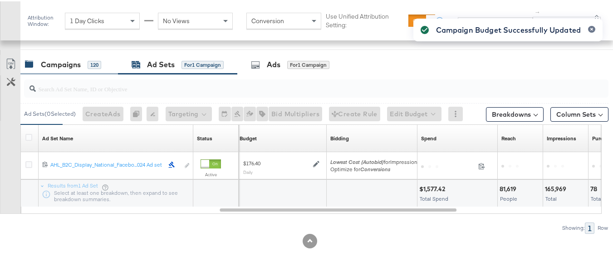
click at [74, 71] on div "Campaigns 120" at bounding box center [69, 64] width 98 height 20
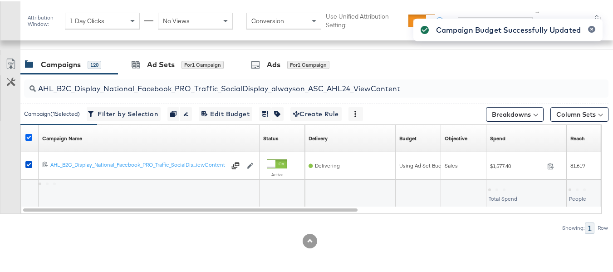
click at [26, 138] on icon at bounding box center [28, 136] width 7 height 7
click at [0, 0] on input "checkbox" at bounding box center [0, 0] width 0 height 0
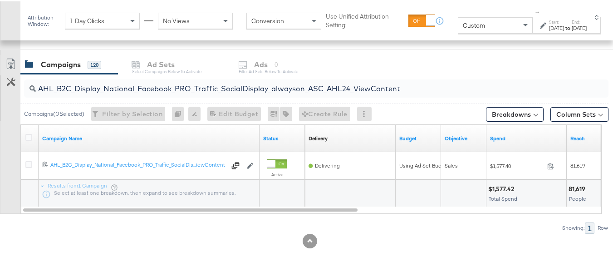
scroll to position [0, 0]
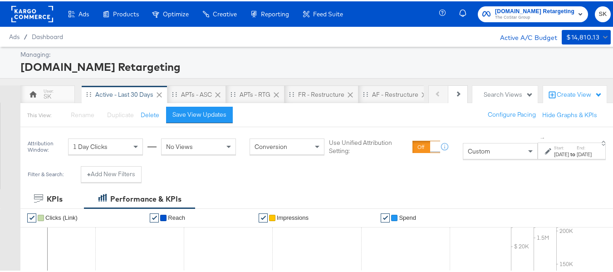
click at [513, 14] on span "The CoStar Group" at bounding box center [534, 16] width 79 height 7
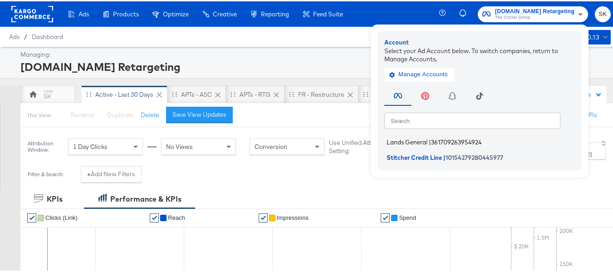
click at [423, 140] on span "Lands General" at bounding box center [407, 140] width 41 height 7
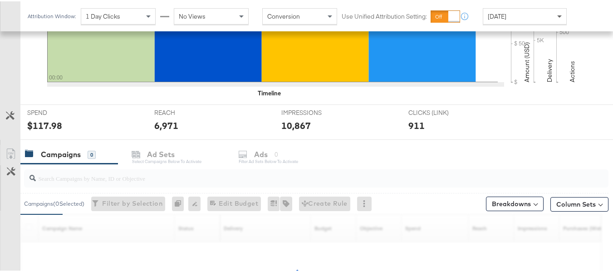
scroll to position [350, 0]
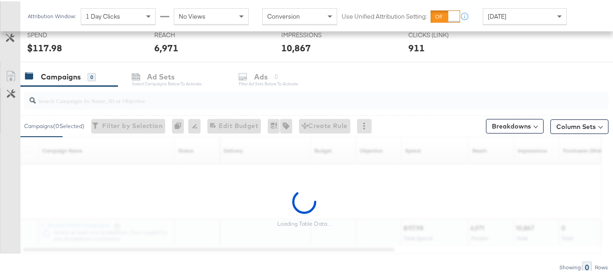
click at [511, 12] on div "[DATE]" at bounding box center [524, 14] width 83 height 15
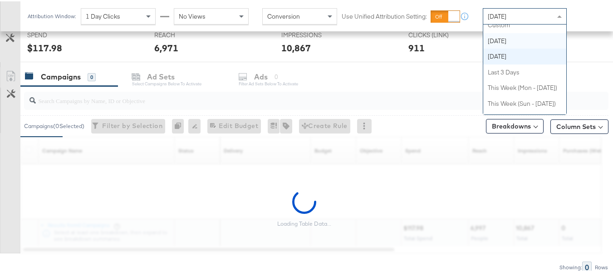
scroll to position [0, 0]
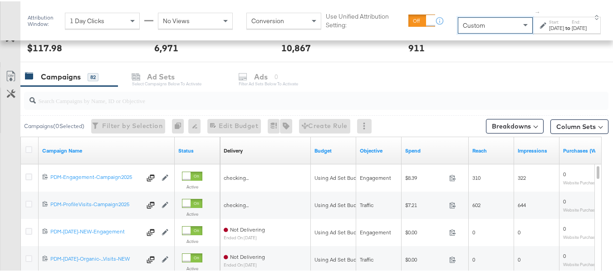
click at [549, 28] on div "[DATE]" at bounding box center [556, 26] width 15 height 7
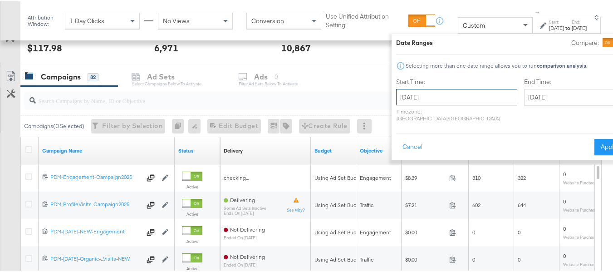
click at [414, 92] on input "August 11th 2025" at bounding box center [456, 96] width 121 height 16
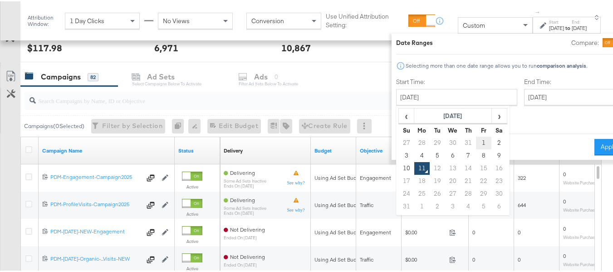
click at [477, 143] on td "1" at bounding box center [484, 141] width 15 height 13
type input "August 1st 2025"
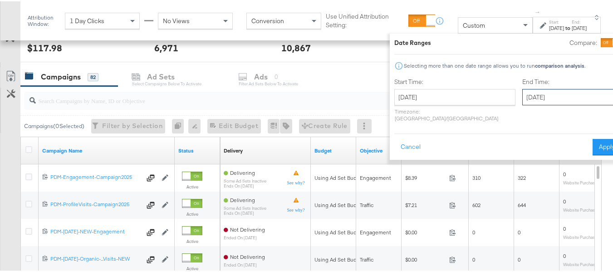
click at [522, 92] on input "August 11th 2025" at bounding box center [569, 96] width 95 height 16
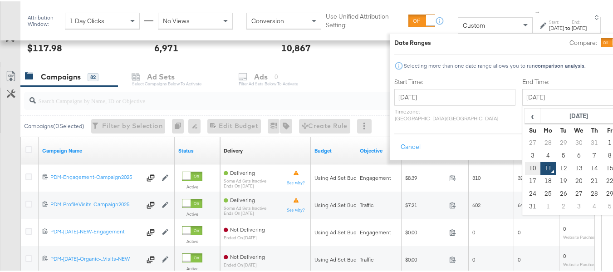
click at [525, 165] on td "10" at bounding box center [532, 167] width 15 height 13
type input "August 10th 2025"
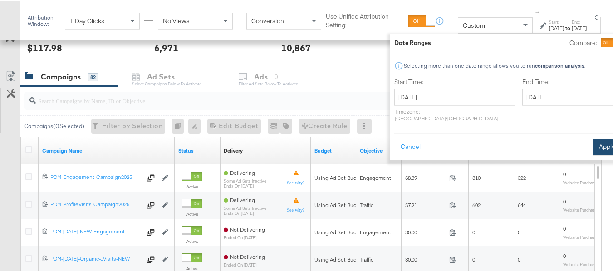
click at [593, 138] on button "Apply" at bounding box center [607, 146] width 29 height 16
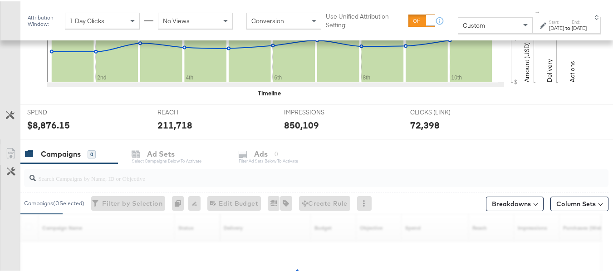
scroll to position [359, 0]
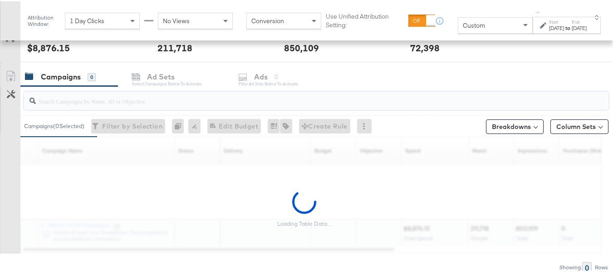
click at [93, 95] on input "search" at bounding box center [296, 96] width 521 height 18
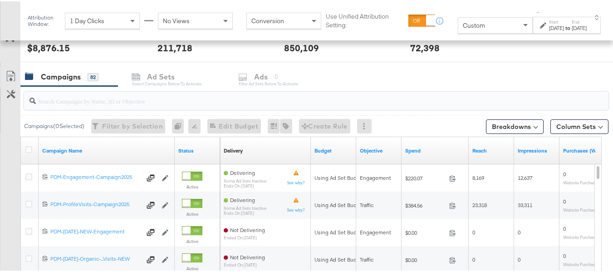
paste input "B2C_LAND_KC_RT_Sig_24"
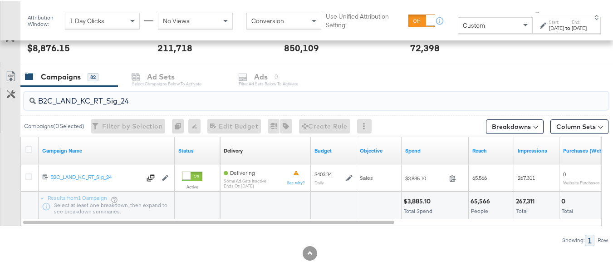
click at [413, 194] on div "$3,885.10 Total Spend" at bounding box center [435, 204] width 67 height 27
copy div "$3,885.10"
click at [239, 103] on input "B2C_LAND_KC_RT_Sig_24" at bounding box center [296, 96] width 521 height 18
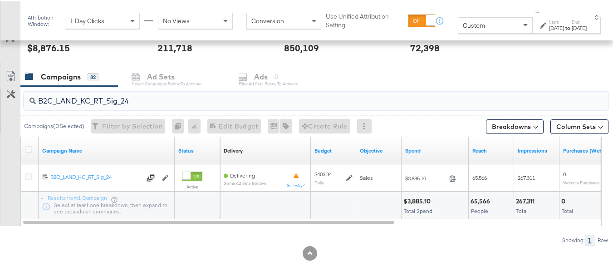
paste input "B_Ecommerce_KC_Retargeting_LW&LOA_Traffic"
click at [415, 200] on div "$160.06" at bounding box center [416, 200] width 26 height 9
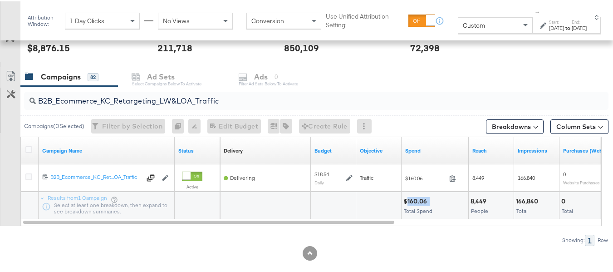
click at [415, 200] on div "$160.06" at bounding box center [416, 200] width 26 height 9
copy div "$160.06"
click at [186, 99] on input "B2B_Ecommerce_KC_Retargeting_LW&LOA_Traffic" at bounding box center [296, 96] width 521 height 18
paste input "KC_Retargeting_Prospects & Clients_Conversions"
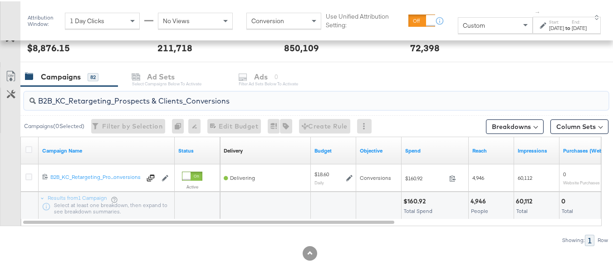
click at [420, 197] on div "$160.92" at bounding box center [415, 200] width 25 height 9
copy div "$160.92"
click at [153, 97] on input "B2B_KC_Retargeting_Prospects & Clients_Conversions" at bounding box center [296, 96] width 521 height 18
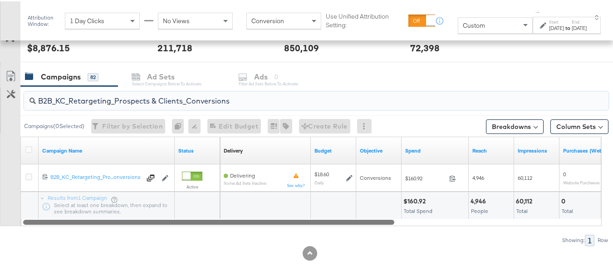
paste input "C_LAND_KC_Pros_Sig"
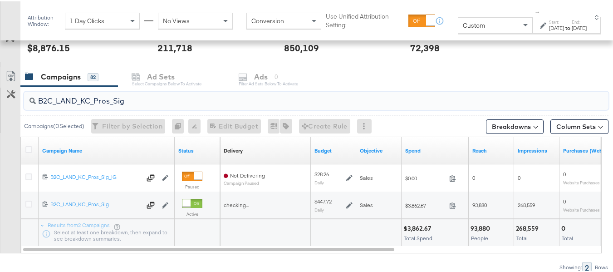
click at [424, 228] on div "$3,862.67" at bounding box center [418, 227] width 30 height 9
copy div "$3,862.67"
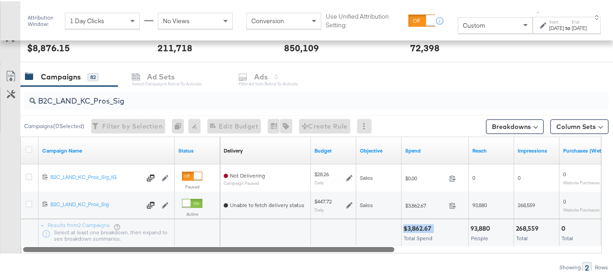
click at [231, 246] on div at bounding box center [208, 248] width 371 height 8
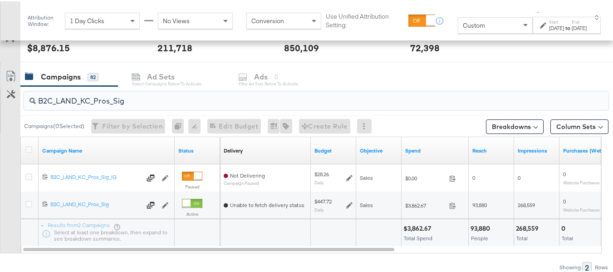
click at [171, 94] on input "B2C_LAND_KC_Pros_Sig" at bounding box center [296, 96] width 521 height 18
paste input "RT_Sig_24"
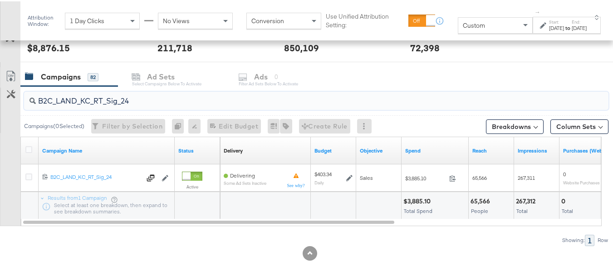
type input "B2C_LAND_KC_RT_Sig_24"
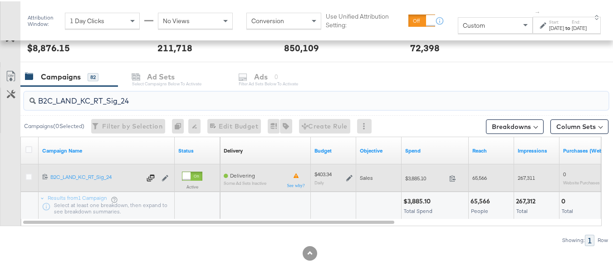
click at [347, 176] on icon at bounding box center [349, 176] width 6 height 6
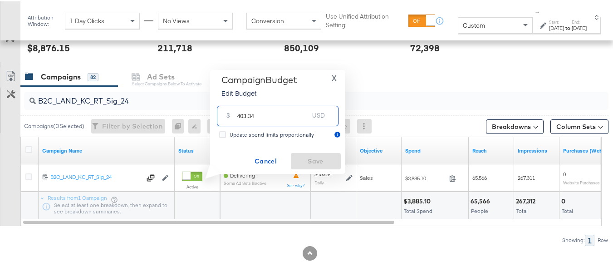
click at [269, 114] on input "403.34" at bounding box center [273, 111] width 72 height 20
paste input "$365.8"
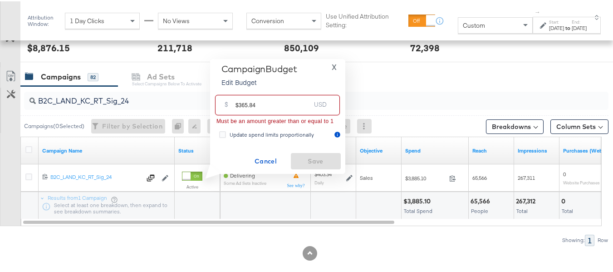
drag, startPoint x: 237, startPoint y: 103, endPoint x: 200, endPoint y: 101, distance: 36.8
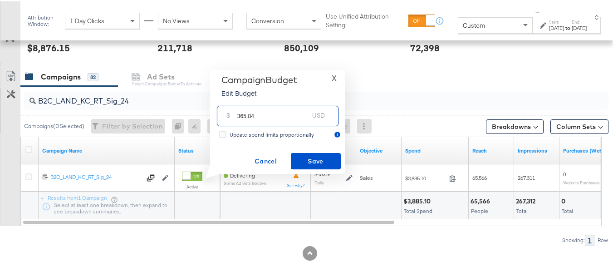
click at [285, 118] on input "365.84" at bounding box center [273, 111] width 72 height 20
type input "365.84"
click at [313, 167] on button "Save" at bounding box center [316, 160] width 50 height 16
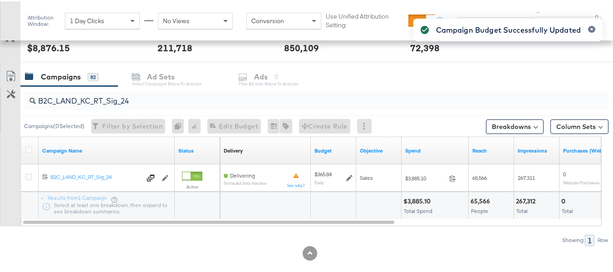
click at [135, 102] on input "B2C_LAND_KC_RT_Sig_24" at bounding box center [296, 96] width 521 height 18
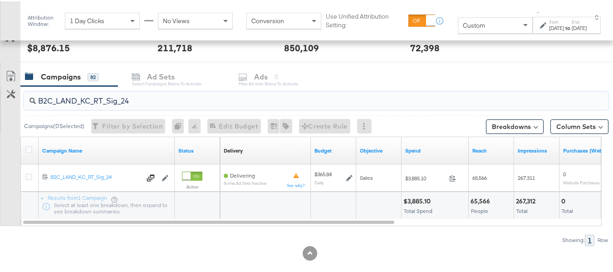
paste input "B_Ecommerce_KC_Retargeting_LW&LOA_Traffic"
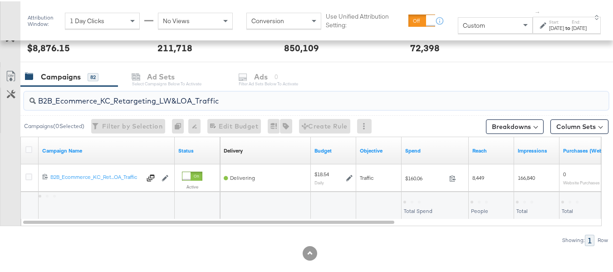
type input "B2B_Ecommerce_KC_Retargeting_LW&LOA_Traffic"
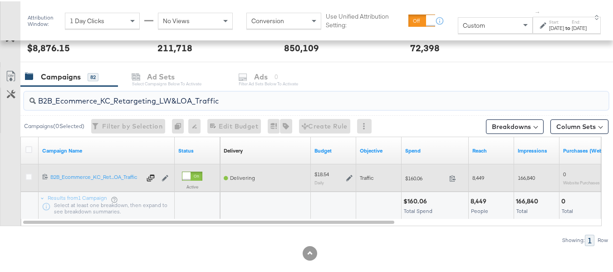
click at [348, 179] on icon at bounding box center [349, 176] width 6 height 6
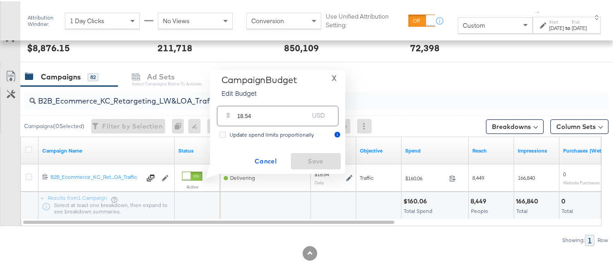
click at [290, 113] on input "18.54" at bounding box center [273, 111] width 72 height 20
paste input "$16.19"
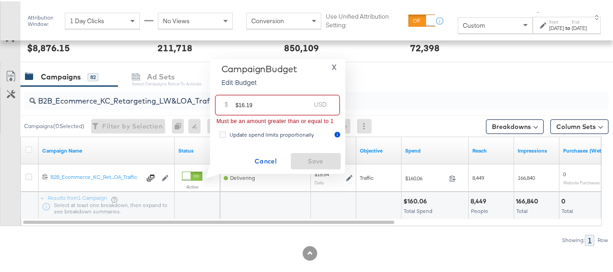
drag, startPoint x: 238, startPoint y: 103, endPoint x: 197, endPoint y: 100, distance: 40.5
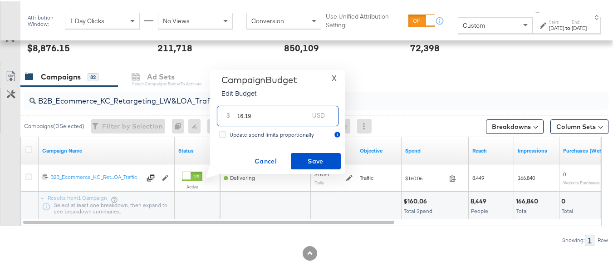
click at [280, 117] on input "16.19" at bounding box center [273, 111] width 72 height 20
type input "16.19"
click at [312, 168] on div "Campaign Budget Edit Budget X $ 16.19 USD Update spend limits proportionally Ca…" at bounding box center [277, 121] width 135 height 104
click at [312, 164] on span "Save" at bounding box center [316, 159] width 43 height 11
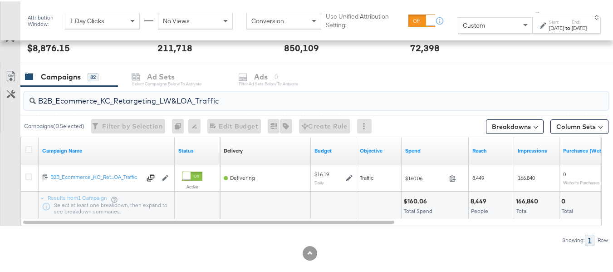
click at [163, 96] on input "B2B_Ecommerce_KC_Retargeting_LW&LOA_Traffic" at bounding box center [296, 96] width 521 height 18
paste input "KC_Retargeting_Prospects & Clients_Conversions"
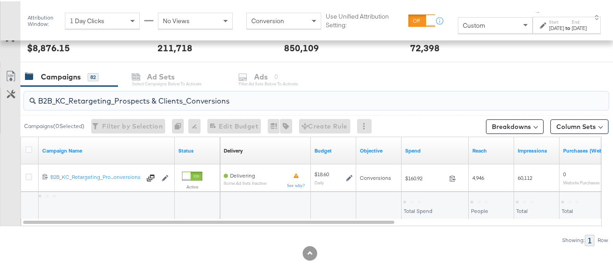
type input "B2B_KC_Retargeting_Prospects & Clients_Conversions"
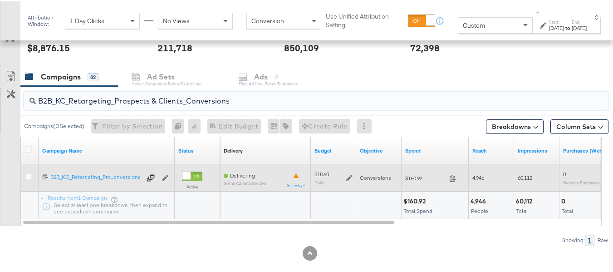
click at [347, 176] on icon at bounding box center [349, 176] width 6 height 6
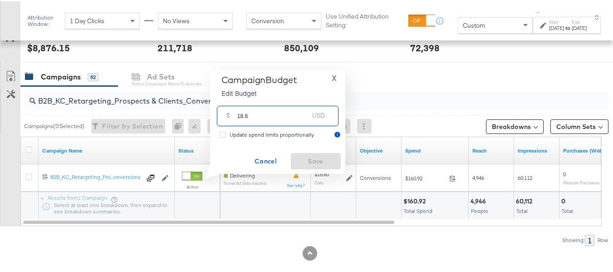
click at [295, 113] on input "18.6" at bounding box center [273, 111] width 72 height 20
paste input "$16.15"
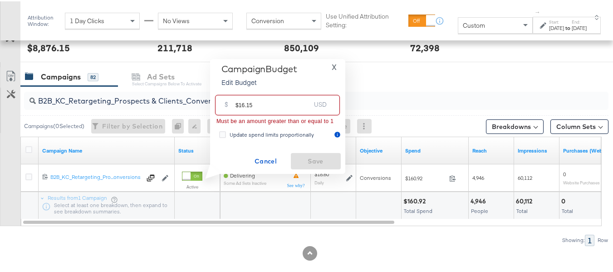
drag, startPoint x: 236, startPoint y: 101, endPoint x: 213, endPoint y: 98, distance: 23.4
click at [214, 98] on div "Campaign Budget Edit Budget X $ $16.15 USD Must be an amount greater than or eq…" at bounding box center [277, 115] width 135 height 115
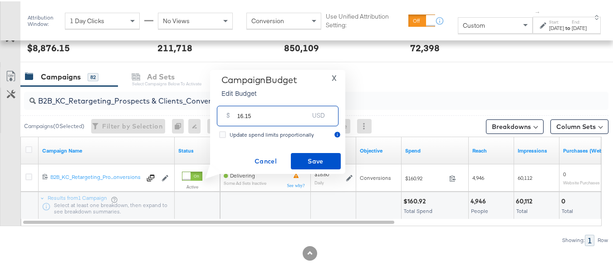
click at [277, 111] on input "16.15" at bounding box center [273, 111] width 72 height 20
type input "16.15"
click at [306, 159] on span "Save" at bounding box center [316, 159] width 43 height 11
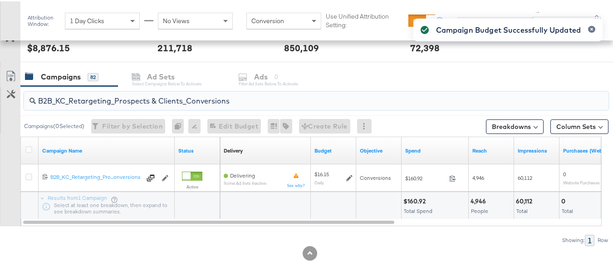
click at [175, 103] on input "B2B_KC_Retargeting_Prospects & Clients_Conversions" at bounding box center [296, 96] width 521 height 18
paste input "C_LAND_KC_Pros_Sig"
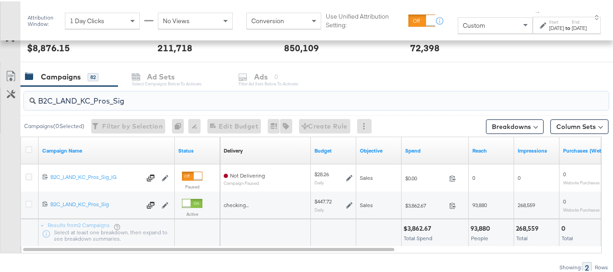
type input "B2C_LAND_KC_Pros_Sig"
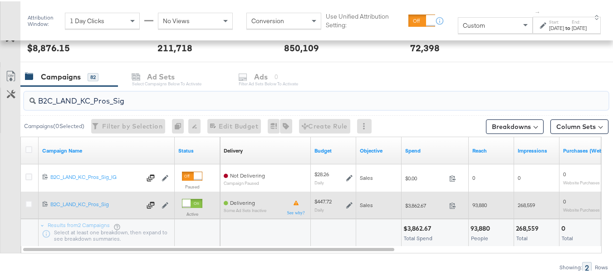
click at [346, 203] on icon at bounding box center [349, 204] width 6 height 6
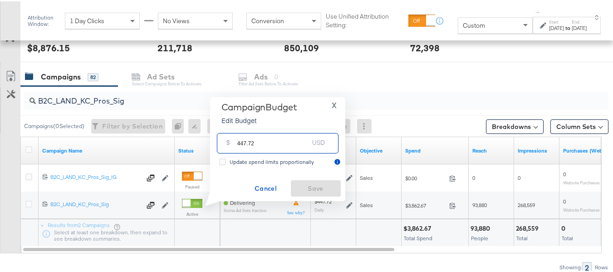
click at [264, 140] on input "447.72" at bounding box center [273, 138] width 72 height 20
paste input "$387.49"
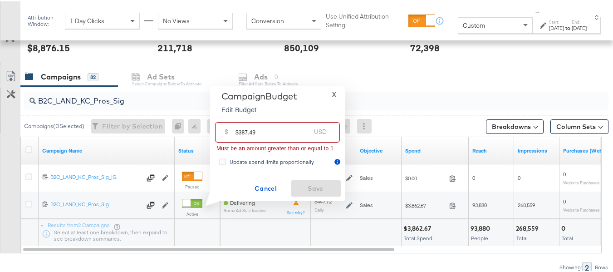
drag, startPoint x: 237, startPoint y: 129, endPoint x: 193, endPoint y: 128, distance: 44.0
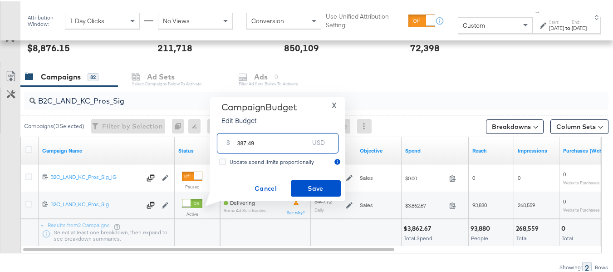
click at [278, 142] on input "387.49" at bounding box center [273, 138] width 72 height 20
type input "387.49"
click at [339, 195] on button "Save" at bounding box center [316, 187] width 50 height 16
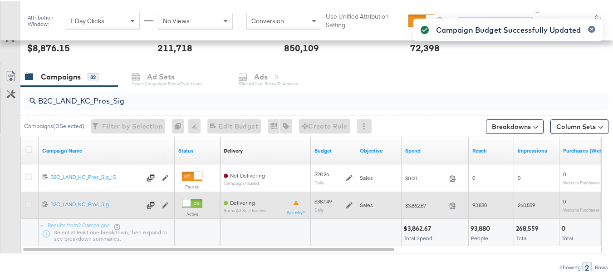
click at [30, 204] on icon at bounding box center [28, 202] width 7 height 7
click at [0, 0] on input "checkbox" at bounding box center [0, 0] width 0 height 0
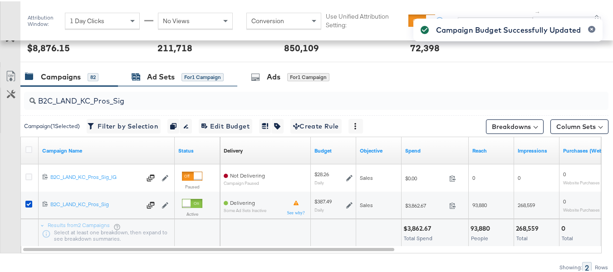
click at [182, 78] on div "for 1 Campaign" at bounding box center [203, 76] width 42 height 8
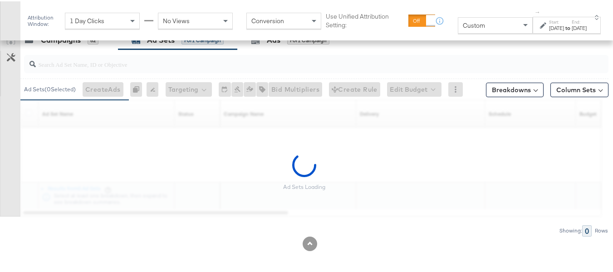
scroll to position [399, 0]
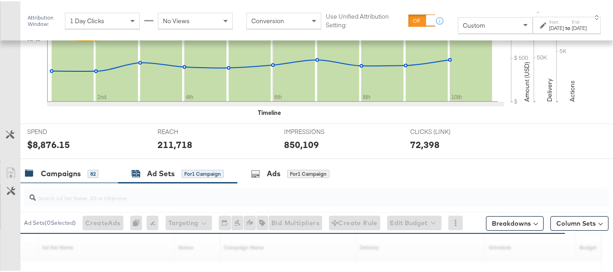
click at [78, 173] on div "Campaigns" at bounding box center [61, 172] width 40 height 10
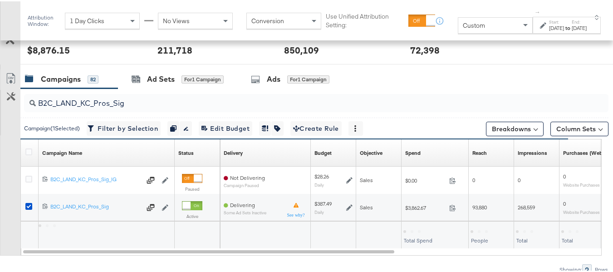
scroll to position [308, 0]
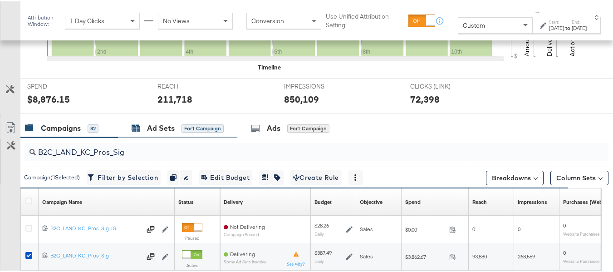
click at [167, 129] on div "Ad Sets" at bounding box center [161, 127] width 28 height 10
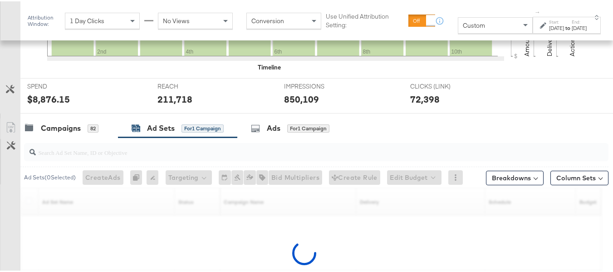
scroll to position [399, 0]
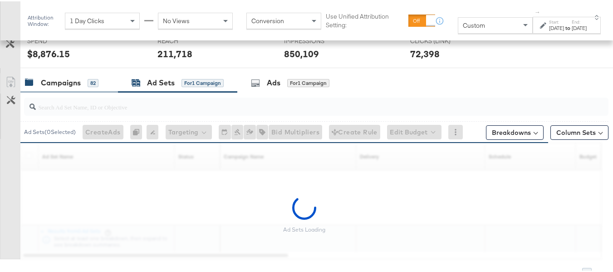
click at [72, 85] on div "Campaigns" at bounding box center [61, 81] width 40 height 10
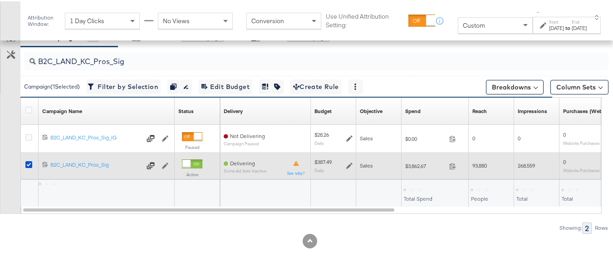
click at [34, 166] on div at bounding box center [30, 164] width 10 height 9
drag, startPoint x: 30, startPoint y: 161, endPoint x: 36, endPoint y: 163, distance: 7.2
click at [30, 161] on icon at bounding box center [28, 163] width 7 height 7
click at [0, 0] on input "checkbox" at bounding box center [0, 0] width 0 height 0
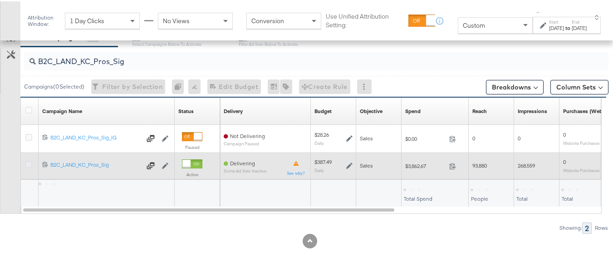
click at [29, 164] on icon at bounding box center [28, 163] width 7 height 7
click at [0, 0] on input "checkbox" at bounding box center [0, 0] width 0 height 0
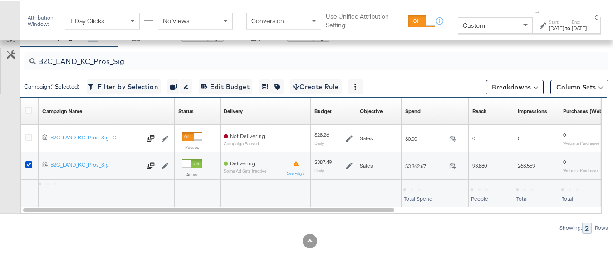
scroll to position [308, 0]
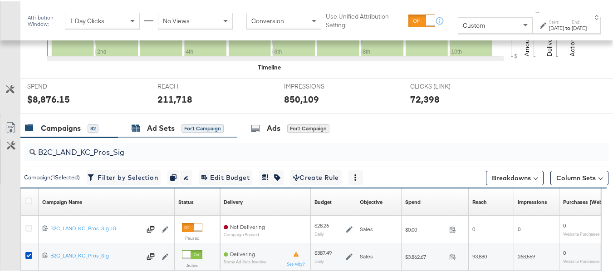
click at [173, 128] on div "Ad Sets" at bounding box center [161, 127] width 28 height 10
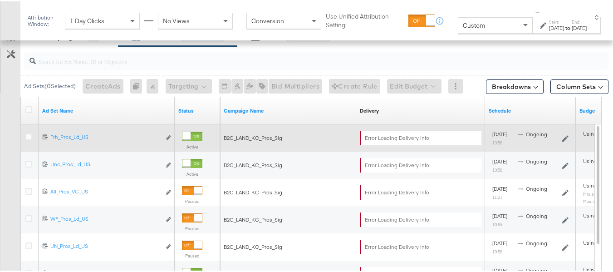
scroll to position [399, 0]
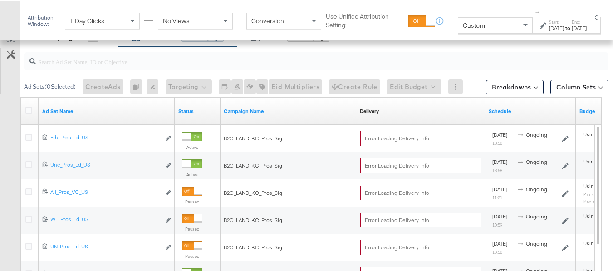
drag, startPoint x: 189, startPoint y: 109, endPoint x: 0, endPoint y: 186, distance: 204.0
click at [189, 109] on link "Status" at bounding box center [197, 109] width 38 height 7
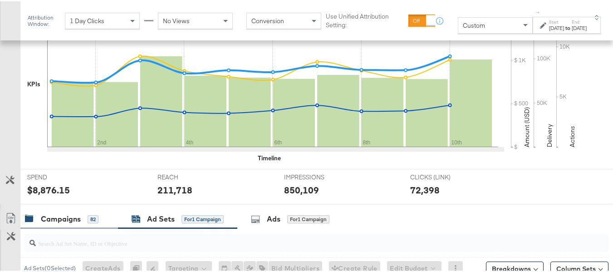
click at [43, 210] on div "Campaigns 82" at bounding box center [69, 218] width 98 height 20
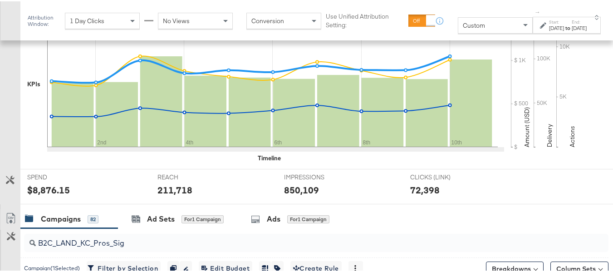
scroll to position [354, 0]
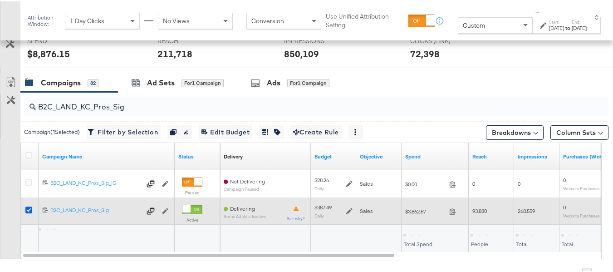
click at [30, 210] on icon at bounding box center [28, 208] width 7 height 7
click at [0, 0] on input "checkbox" at bounding box center [0, 0] width 0 height 0
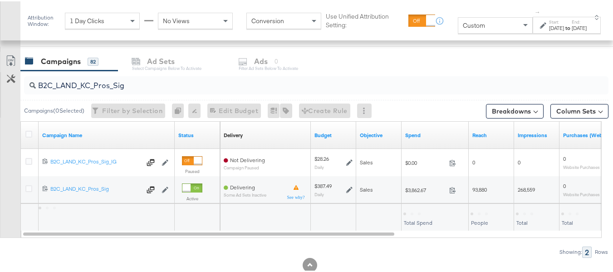
scroll to position [0, 0]
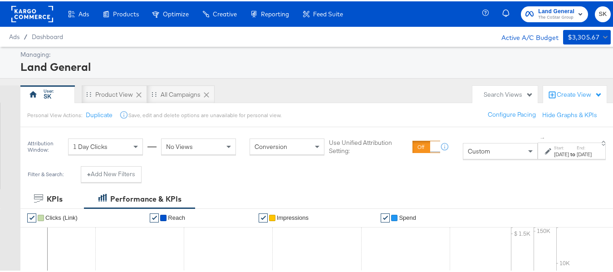
click at [39, 9] on rect at bounding box center [32, 13] width 42 height 16
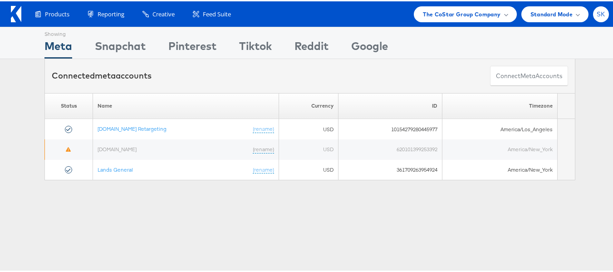
click at [599, 13] on div "SK" at bounding box center [601, 13] width 16 height 16
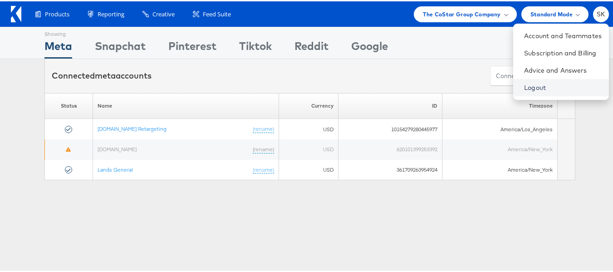
click at [524, 87] on link "Logout" at bounding box center [563, 86] width 78 height 9
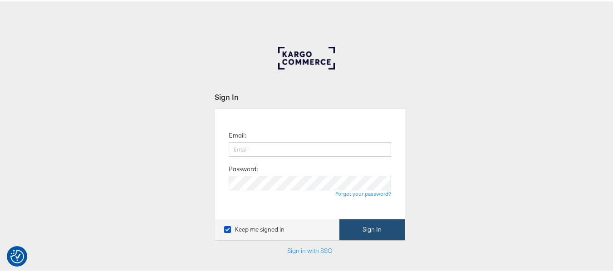
type input "[PERSON_NAME][EMAIL_ADDRESS][DOMAIN_NAME]"
click at [378, 229] on button "Sign In" at bounding box center [371, 228] width 65 height 20
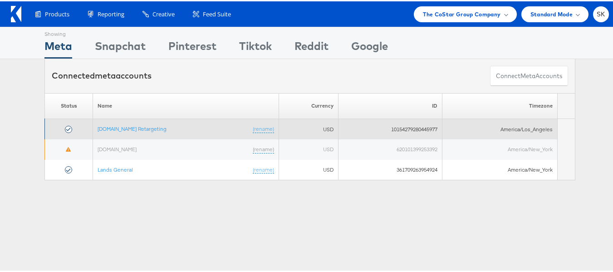
click at [168, 131] on td "[DOMAIN_NAME] Retargeting (rename)" at bounding box center [186, 128] width 186 height 20
click at [156, 128] on link "[DOMAIN_NAME] Retargeting" at bounding box center [132, 127] width 69 height 7
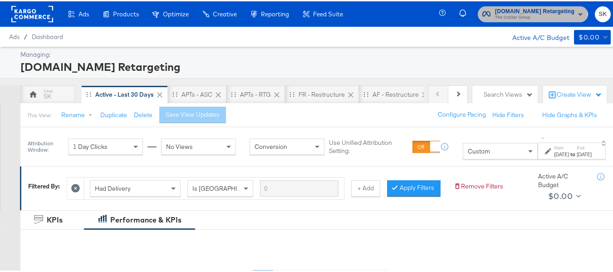
click at [506, 16] on span "The CoStar Group" at bounding box center [534, 16] width 79 height 7
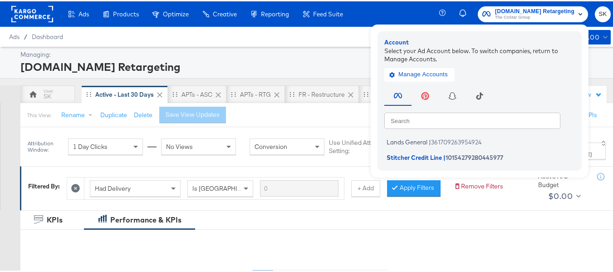
click at [603, 12] on button "SK" at bounding box center [603, 13] width 16 height 16
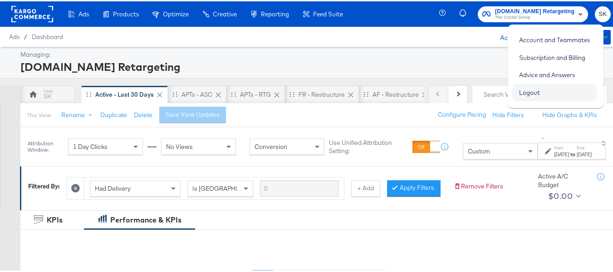
click at [526, 92] on link "Logout" at bounding box center [529, 91] width 34 height 16
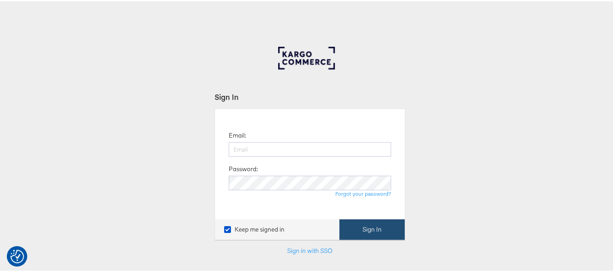
type input "[PERSON_NAME][EMAIL_ADDRESS][DOMAIN_NAME]"
click at [381, 233] on button "Sign In" at bounding box center [371, 228] width 65 height 20
